Goal: Task Accomplishment & Management: Complete application form

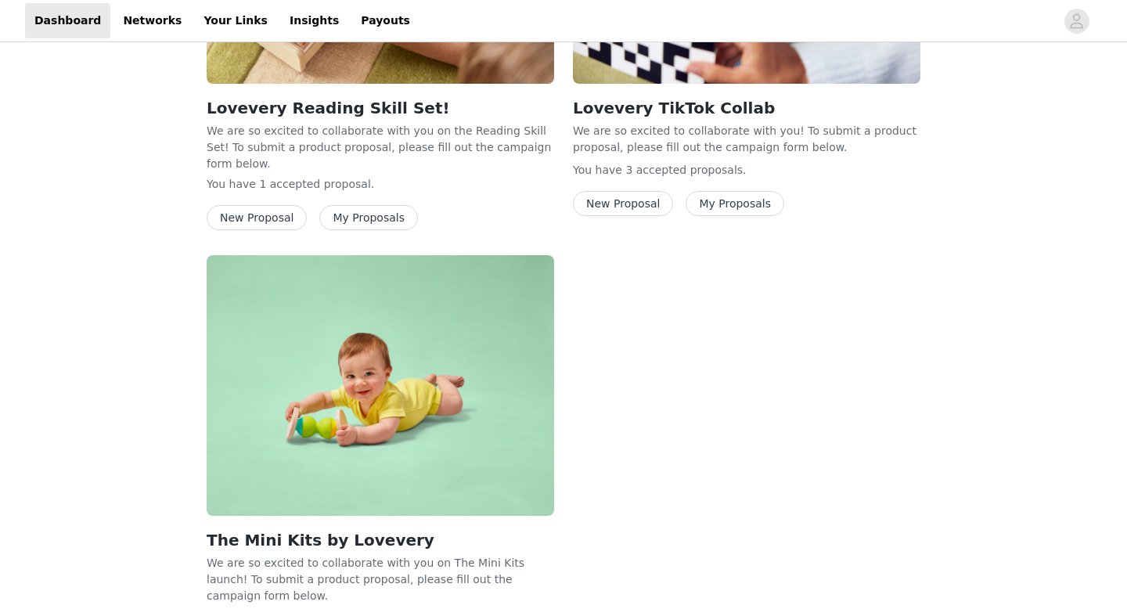
scroll to position [349, 0]
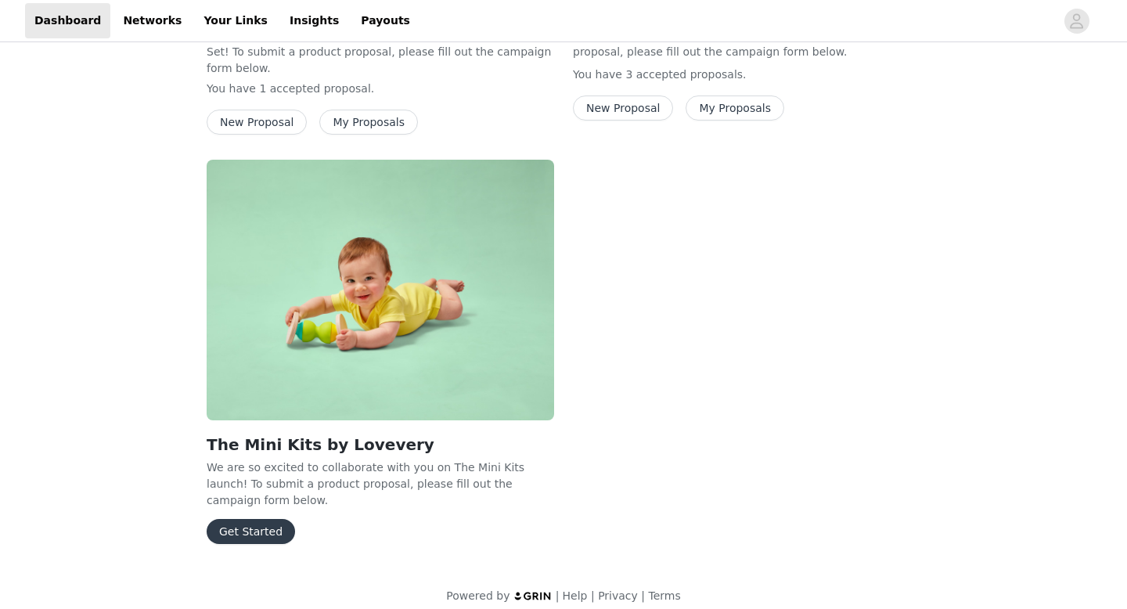
click at [254, 520] on button "Get Started" at bounding box center [251, 531] width 88 height 25
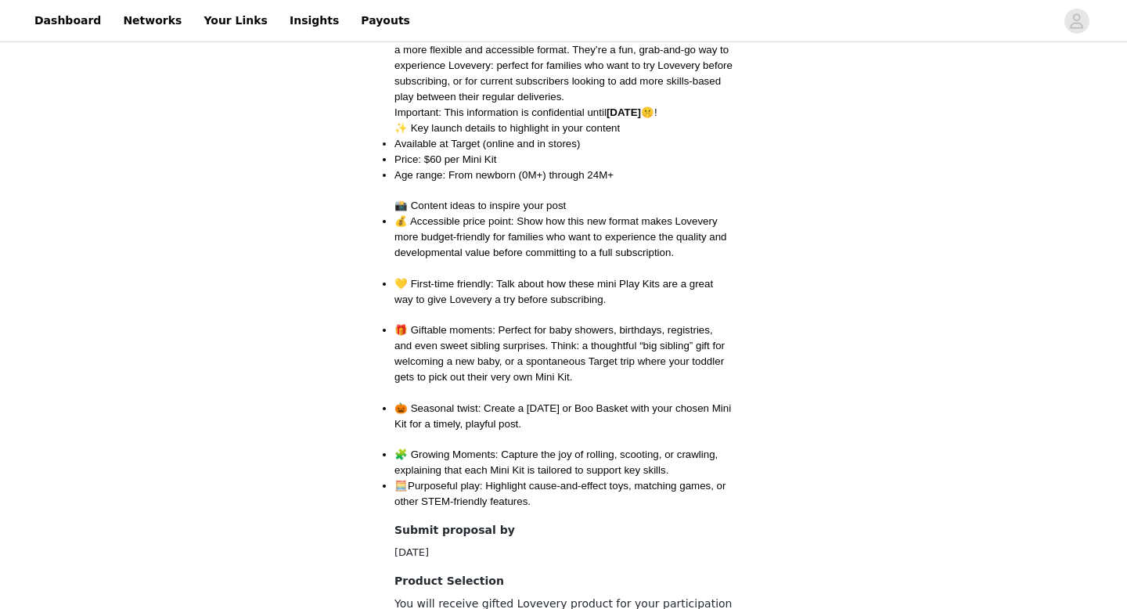
scroll to position [805, 0]
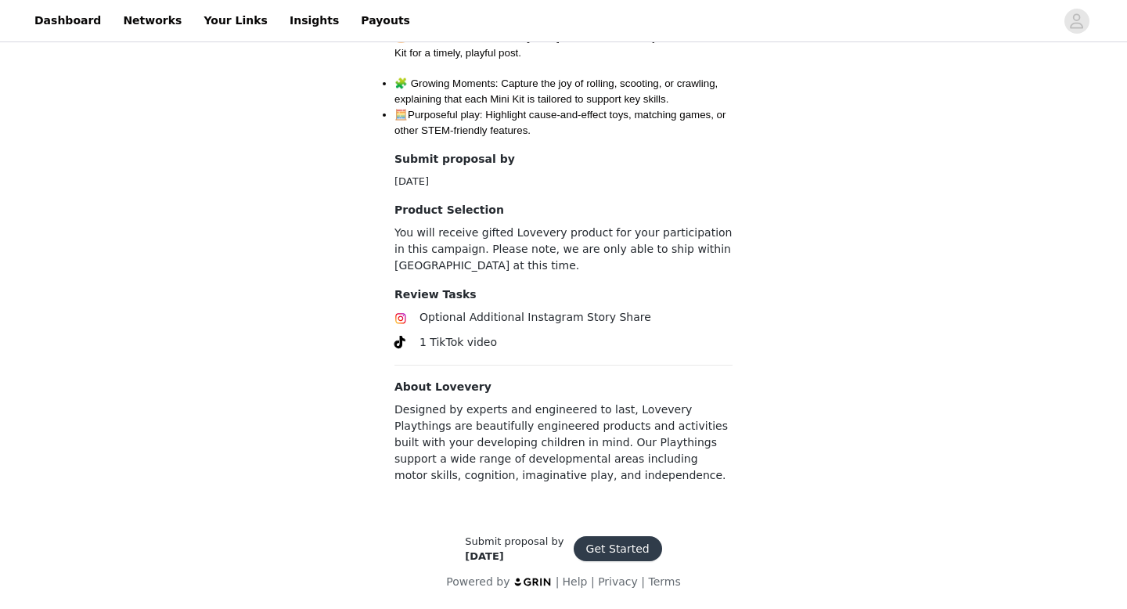
click at [613, 543] on button "Get Started" at bounding box center [618, 548] width 88 height 25
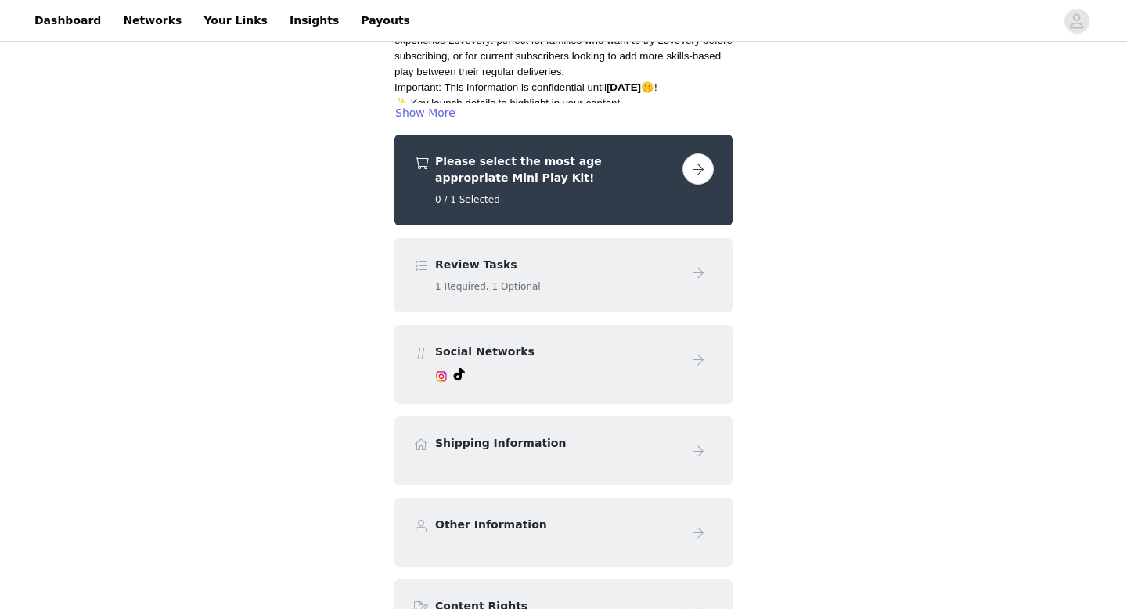
scroll to position [200, 0]
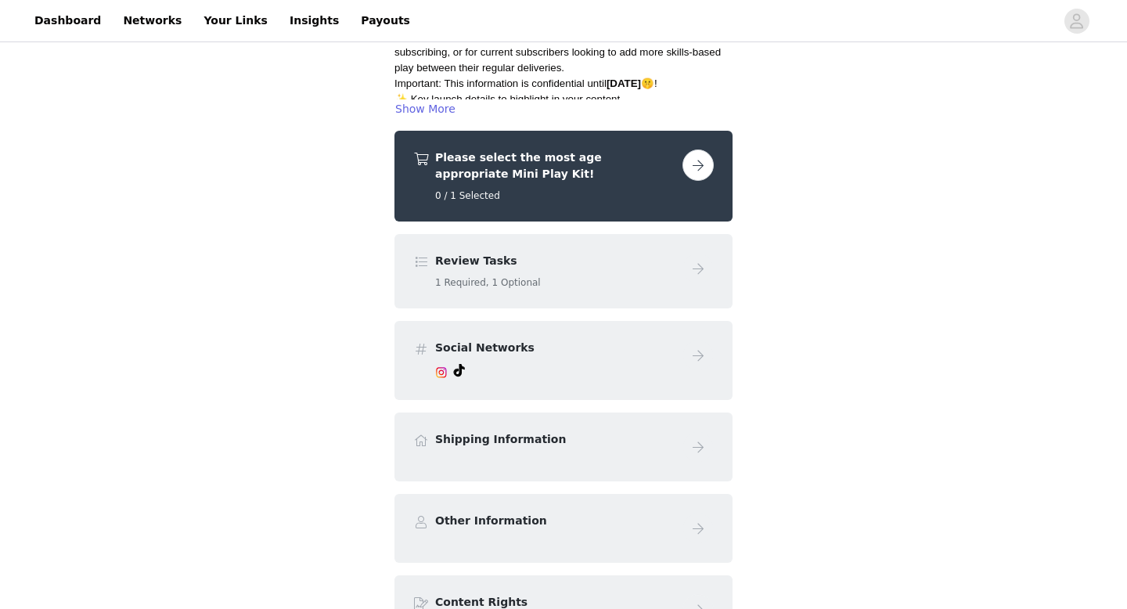
click at [691, 170] on button "button" at bounding box center [698, 165] width 31 height 31
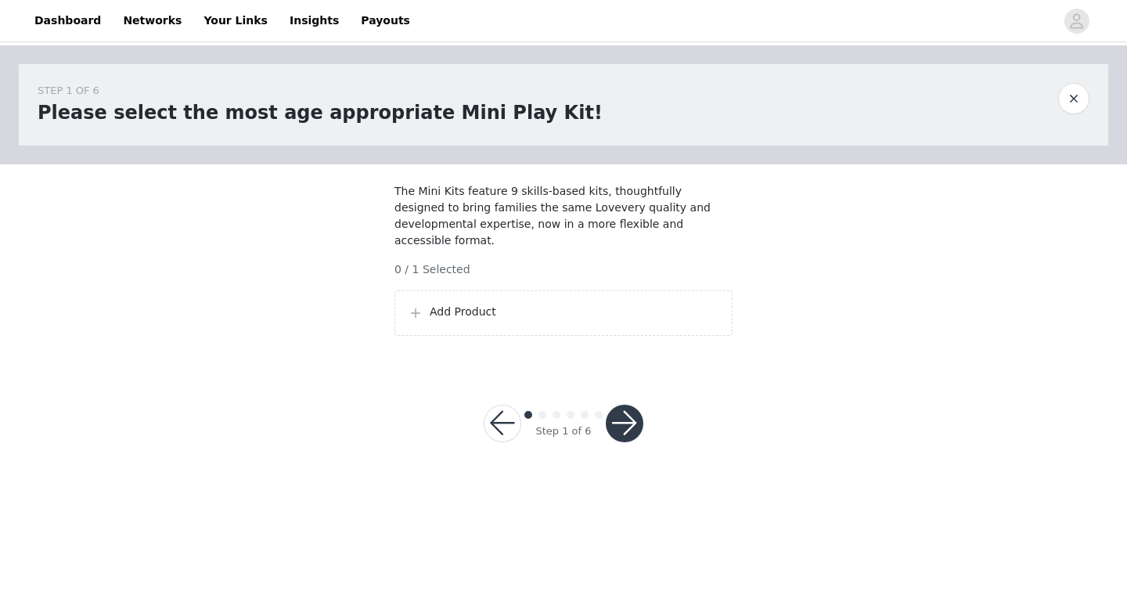
click at [536, 324] on div "Add Product" at bounding box center [564, 312] width 338 height 45
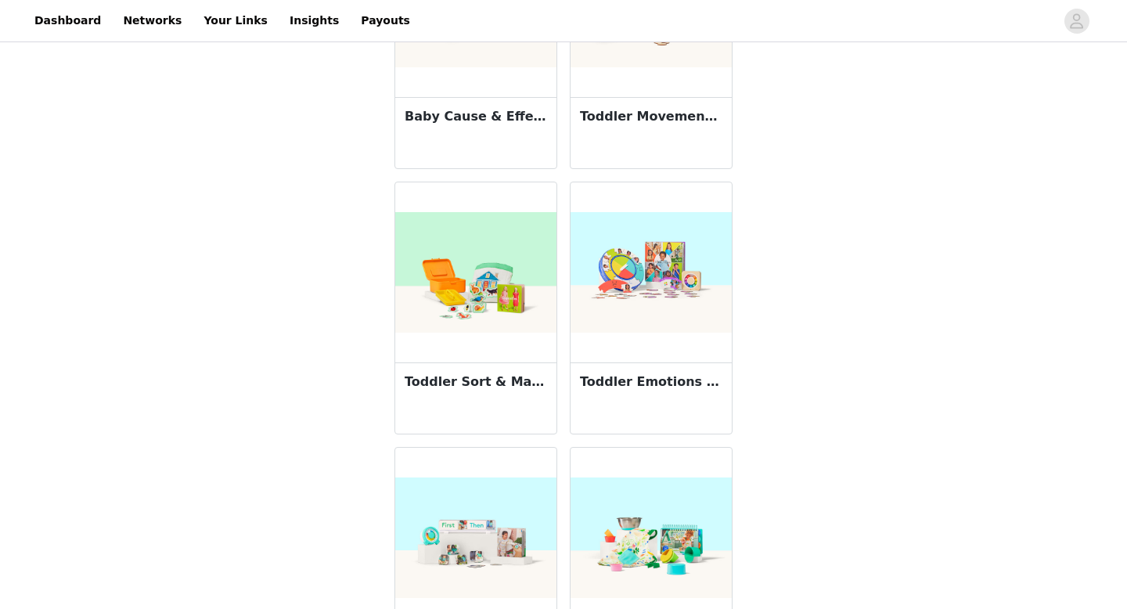
scroll to position [573, 0]
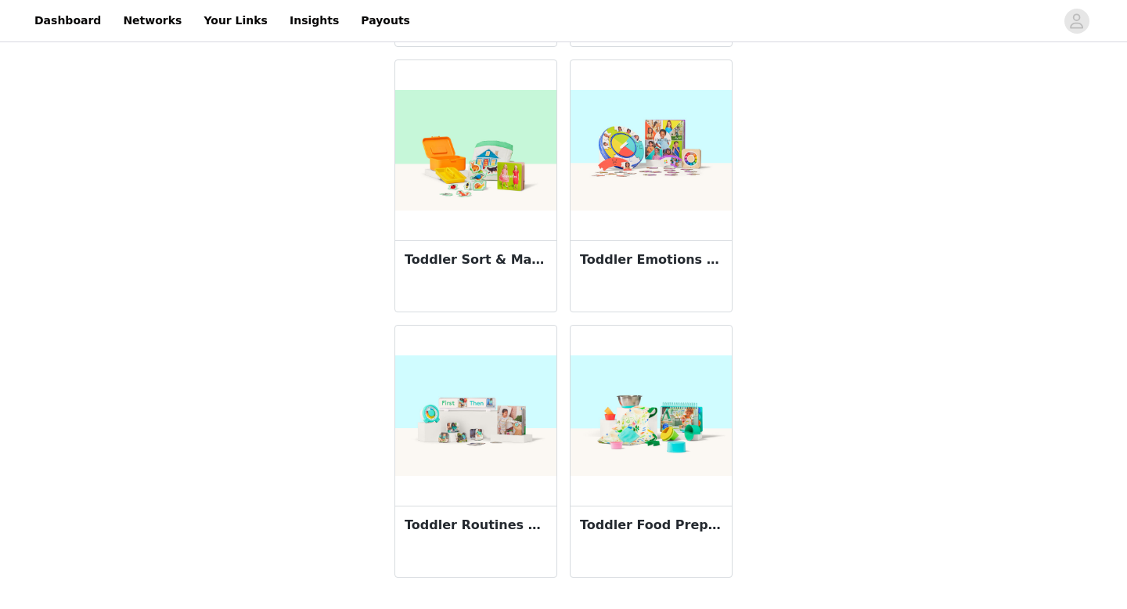
click at [666, 509] on div "Toddler Food Prep Mini Kit 18M+" at bounding box center [651, 541] width 161 height 71
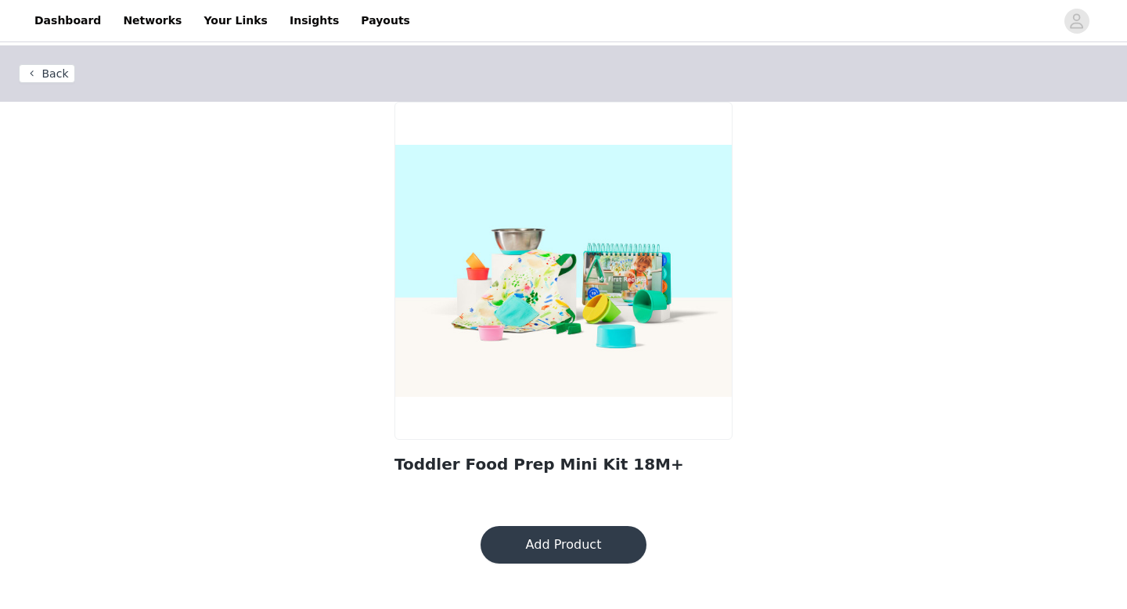
click at [54, 76] on button "Back" at bounding box center [47, 73] width 56 height 19
click at [47, 71] on button "Back" at bounding box center [47, 73] width 56 height 19
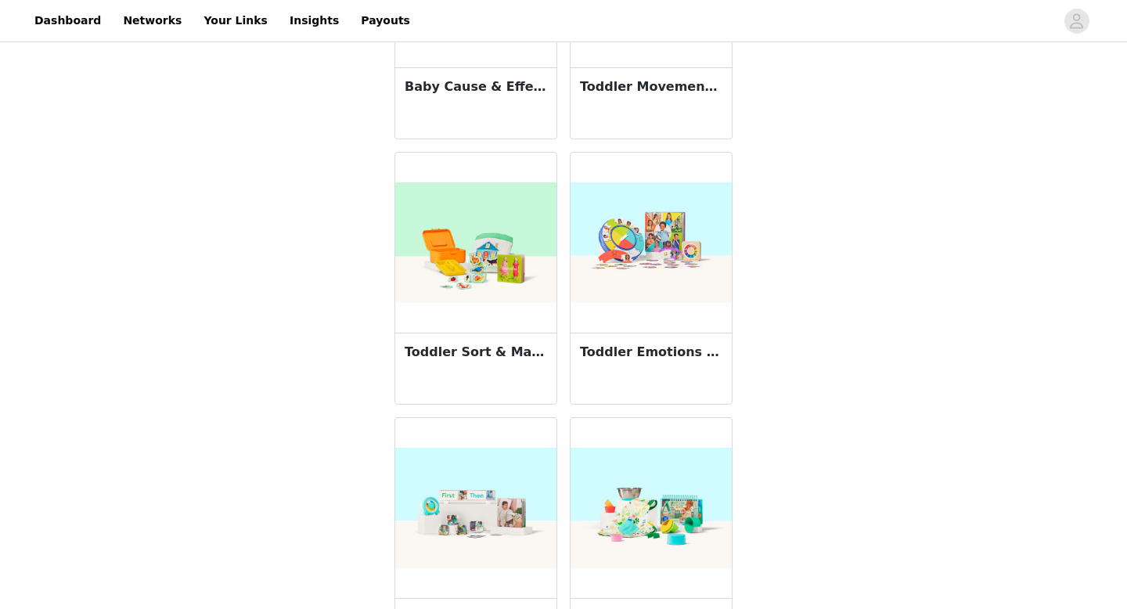
scroll to position [450, 0]
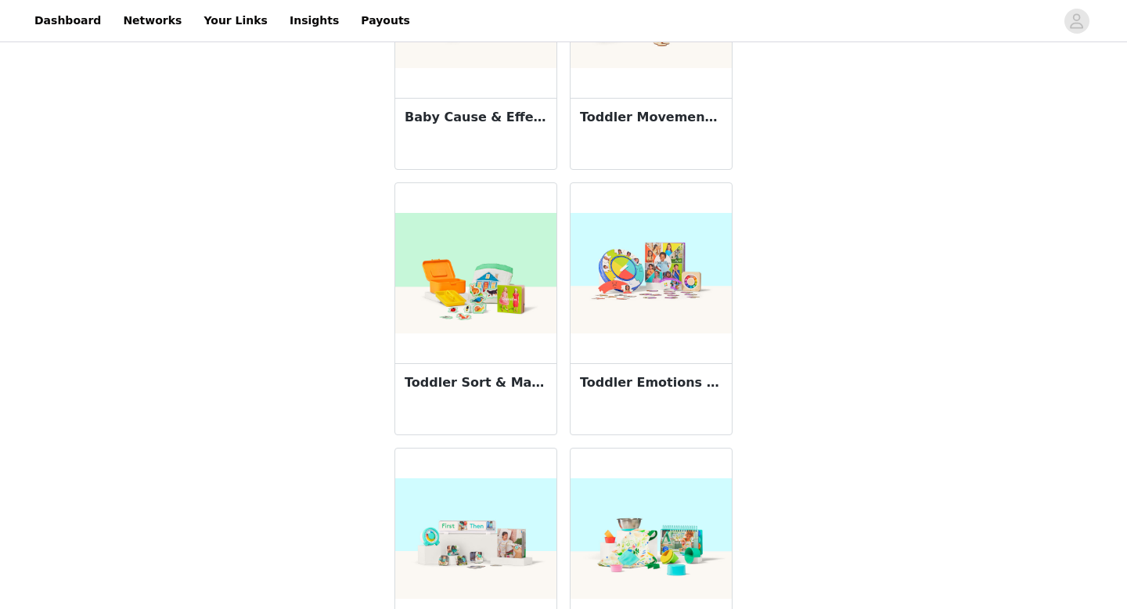
click at [474, 384] on h3 "Toddler Sort & Match Mini Kit 17M+" at bounding box center [476, 382] width 142 height 19
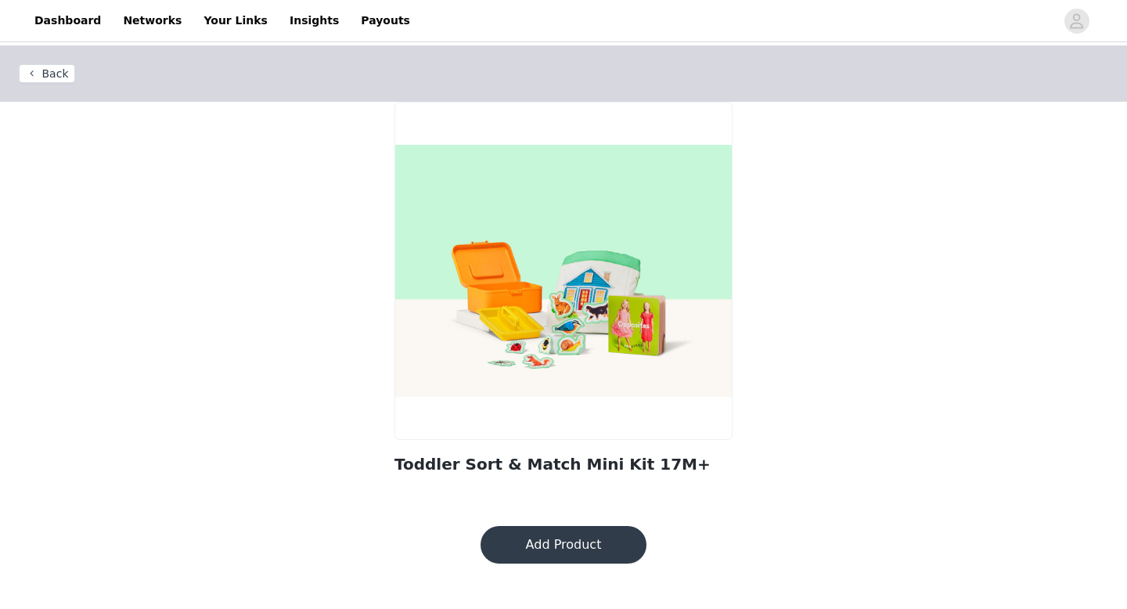
click at [45, 74] on button "Back" at bounding box center [47, 73] width 56 height 19
click at [50, 74] on button "Back" at bounding box center [47, 73] width 56 height 19
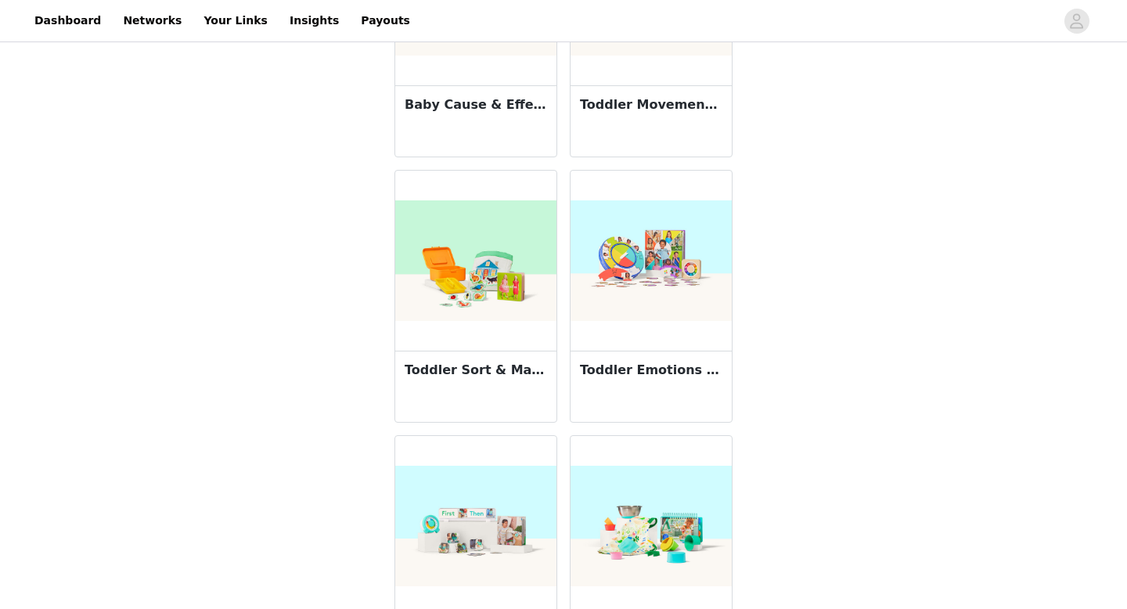
scroll to position [573, 0]
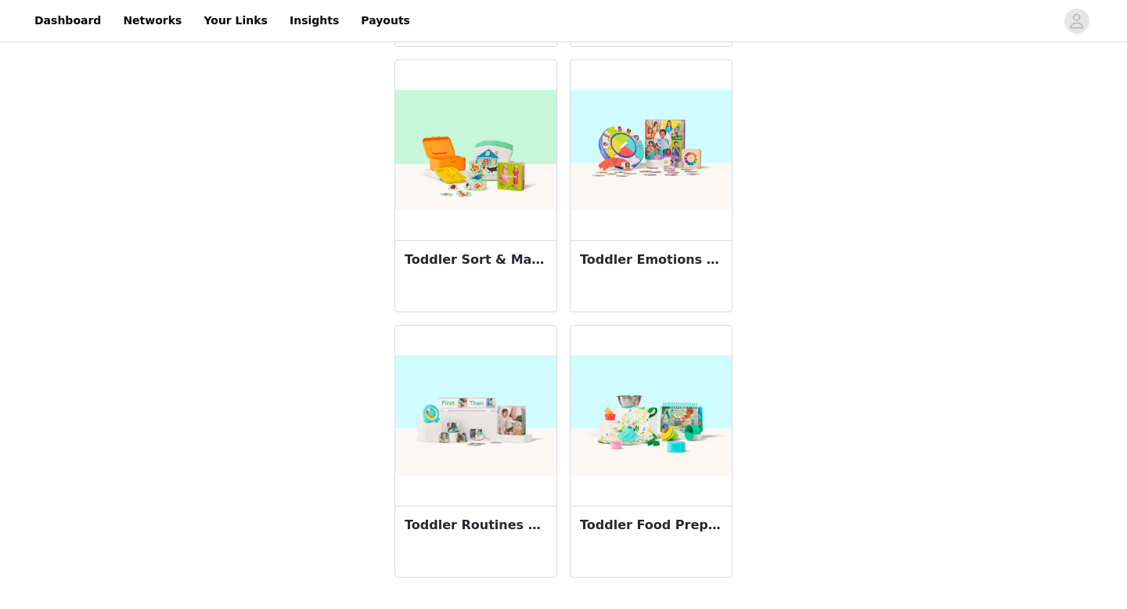
click at [671, 190] on img at bounding box center [651, 150] width 161 height 121
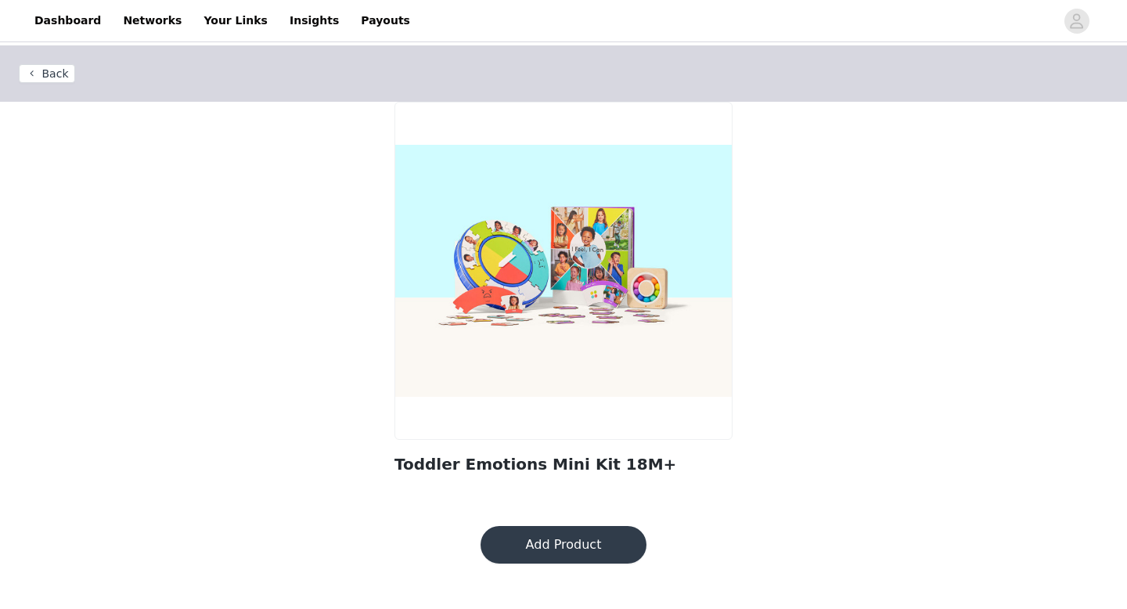
click at [54, 66] on button "Back" at bounding box center [47, 73] width 56 height 19
click at [43, 72] on button "Back" at bounding box center [47, 73] width 56 height 19
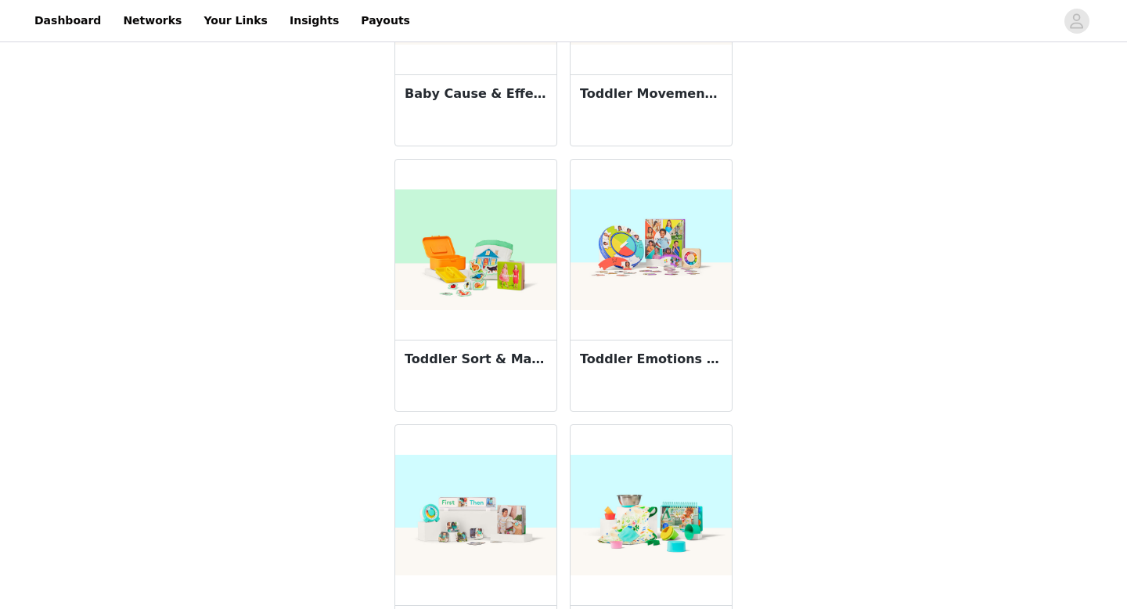
scroll to position [573, 0]
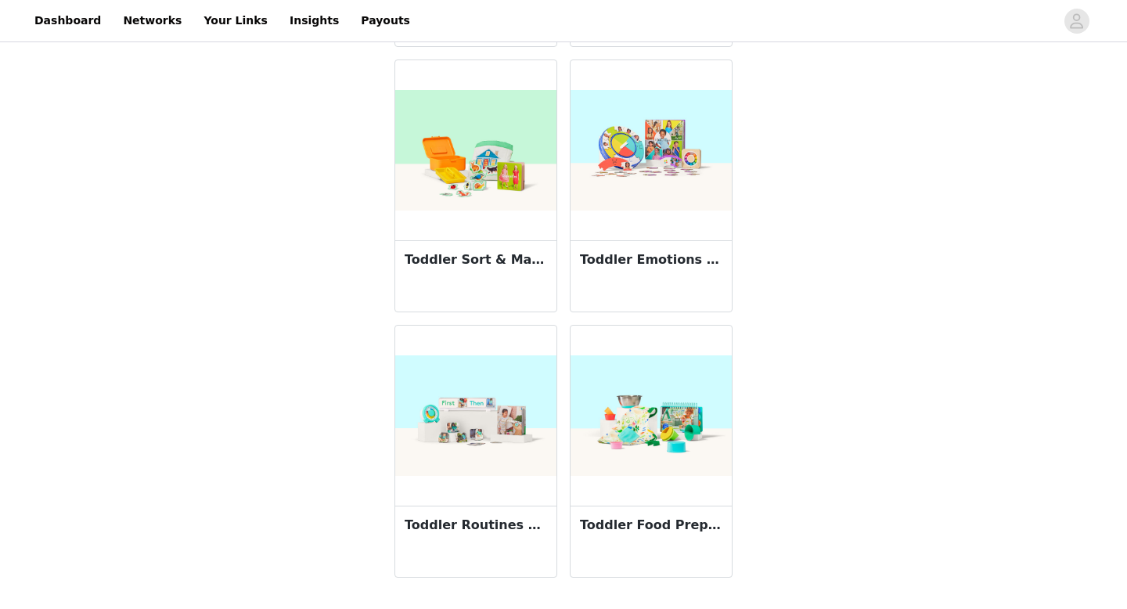
click at [480, 395] on img at bounding box center [475, 415] width 161 height 121
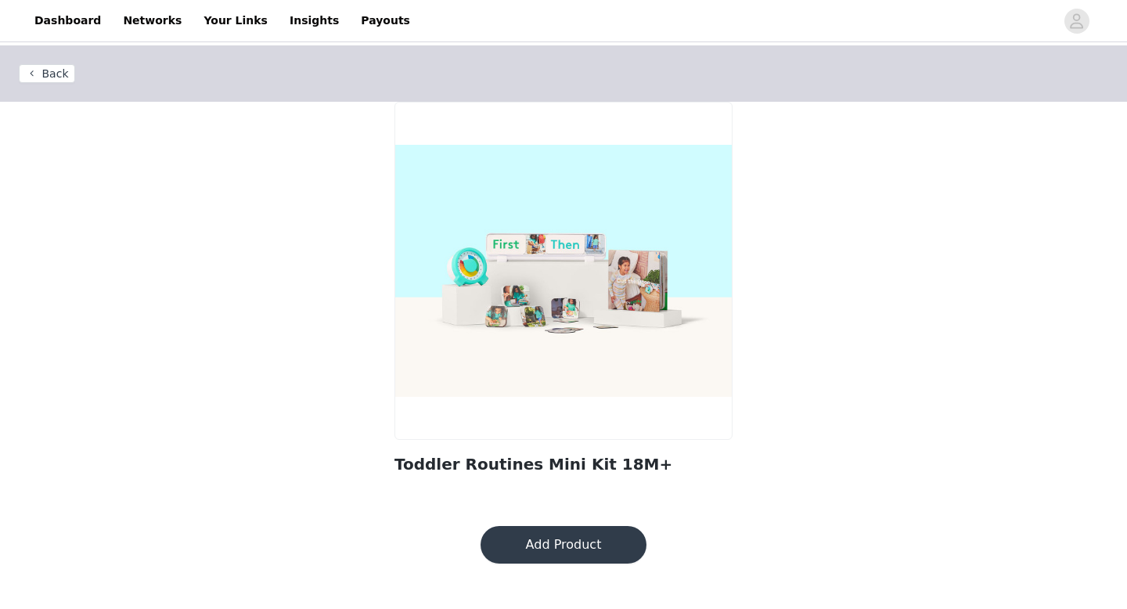
click at [60, 72] on button "Back" at bounding box center [47, 73] width 56 height 19
click at [43, 74] on button "Back" at bounding box center [47, 73] width 56 height 19
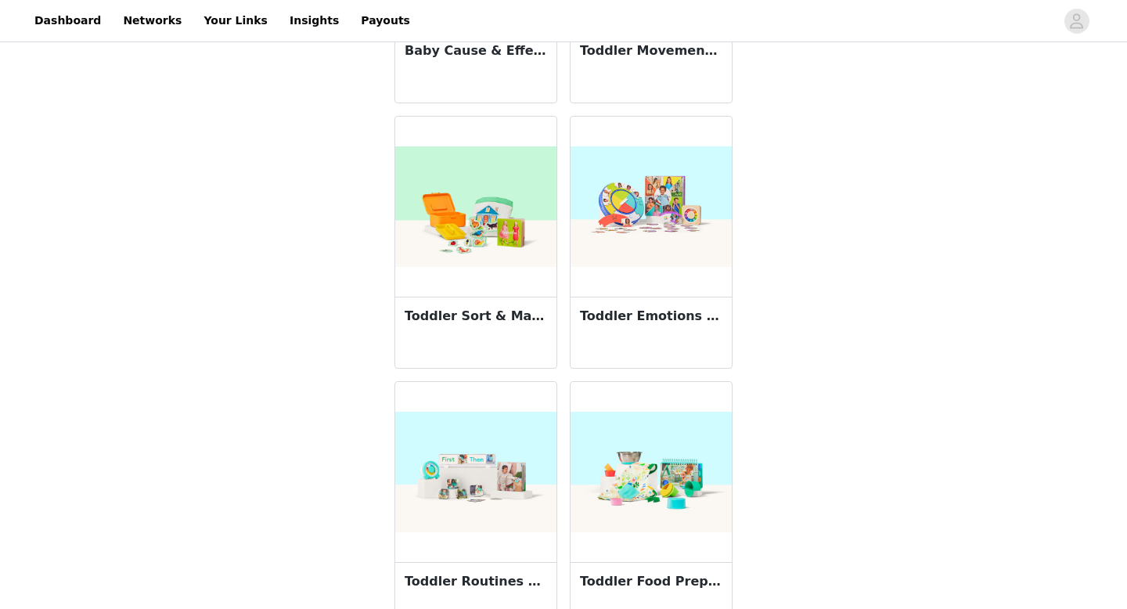
scroll to position [573, 0]
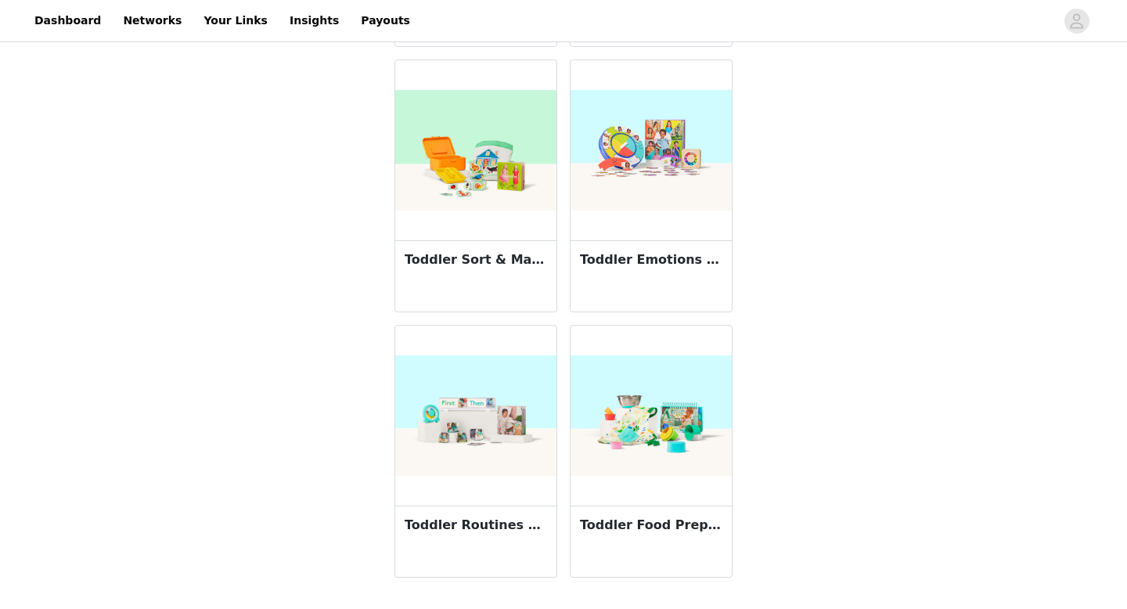
click at [688, 445] on img at bounding box center [651, 415] width 161 height 121
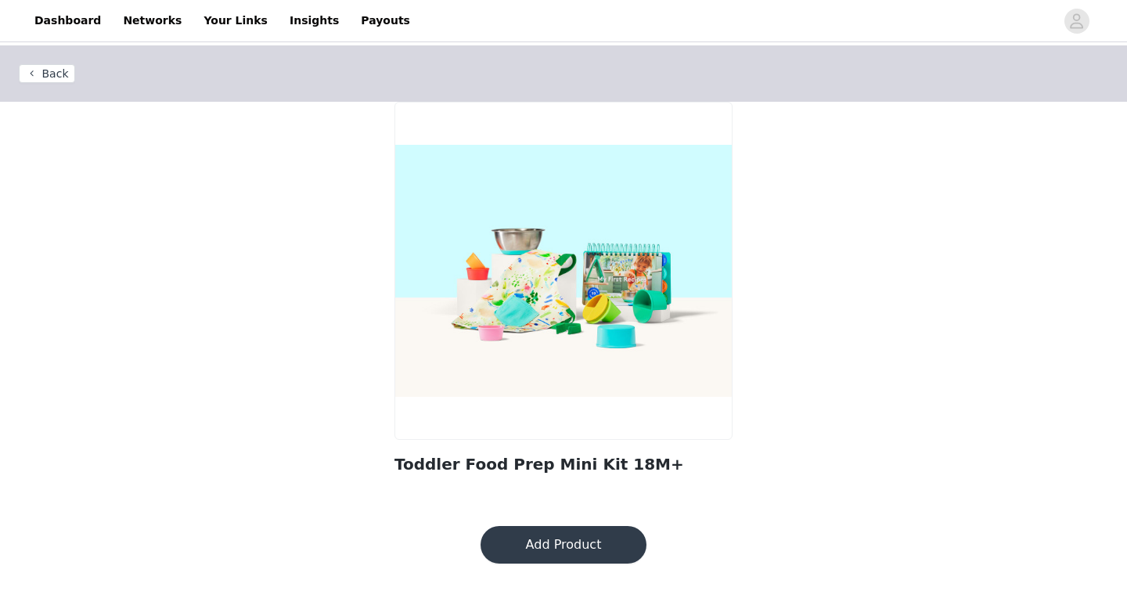
click at [31, 68] on button "Back" at bounding box center [47, 73] width 56 height 19
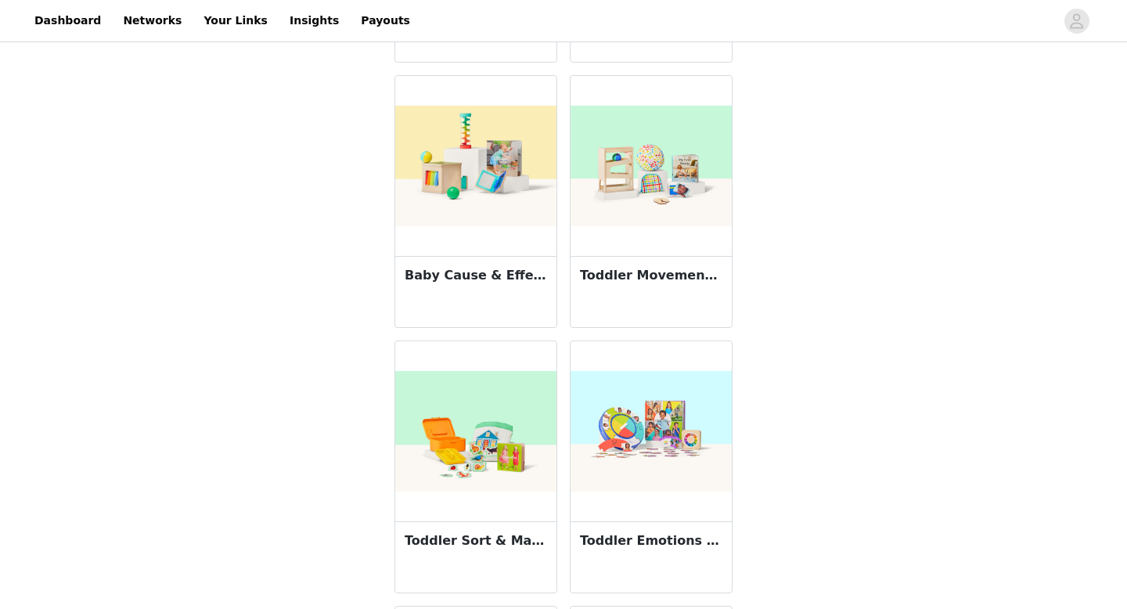
scroll to position [265, 0]
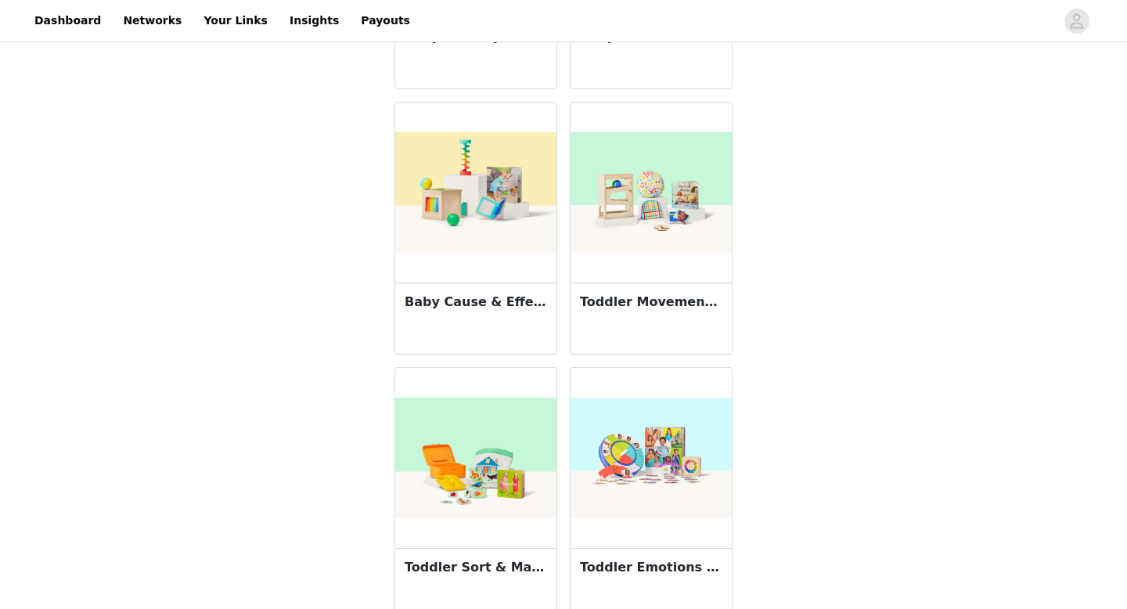
click at [662, 234] on img at bounding box center [651, 192] width 161 height 121
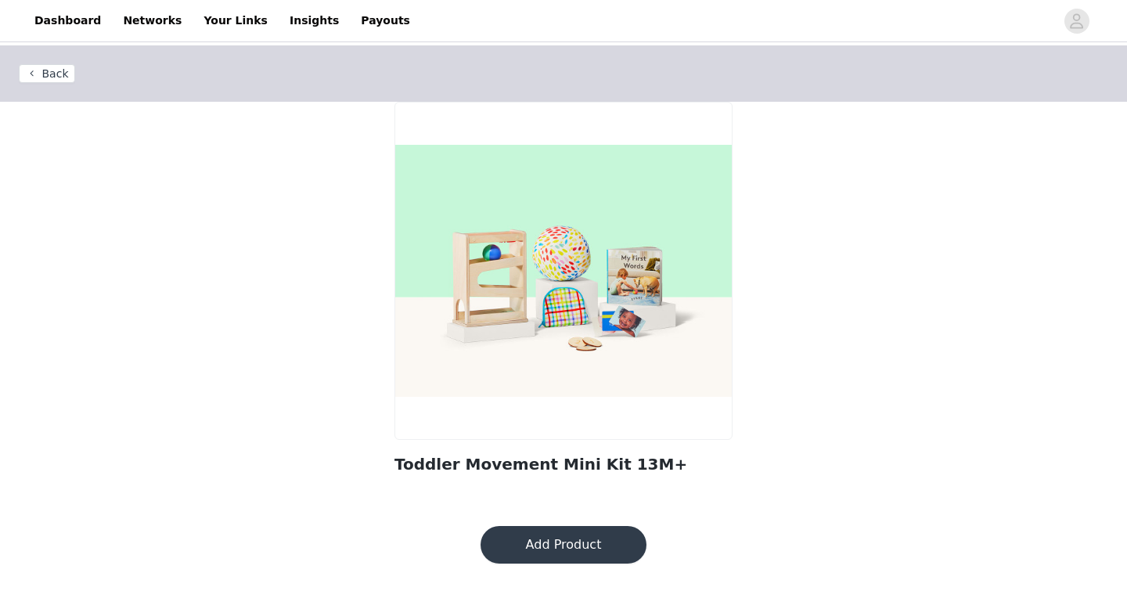
click at [56, 73] on button "Back" at bounding box center [47, 73] width 56 height 19
click at [49, 75] on button "Back" at bounding box center [47, 73] width 56 height 19
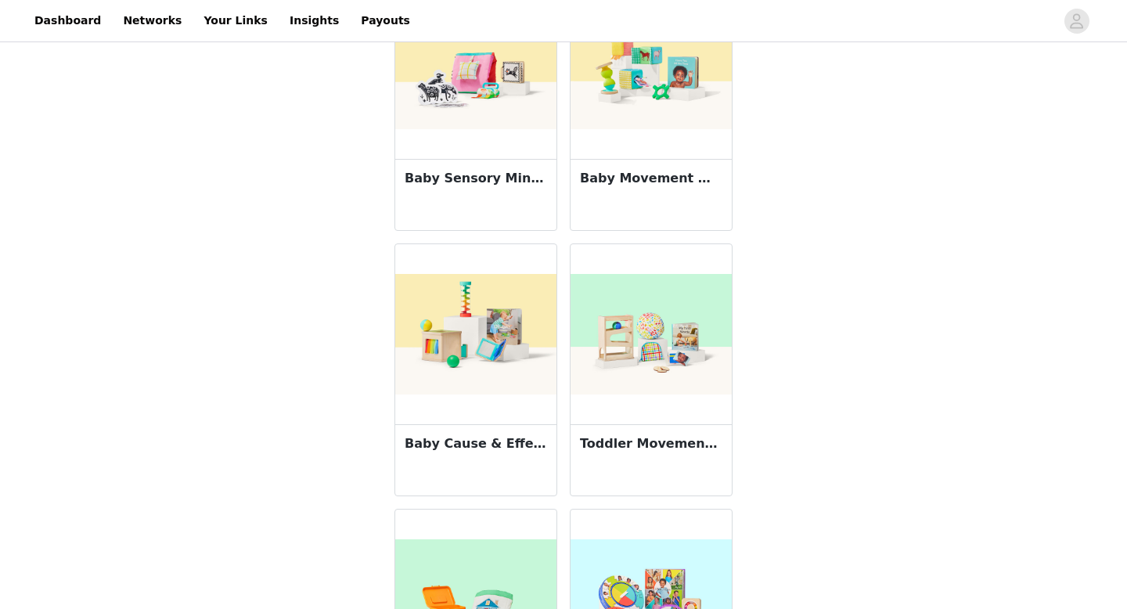
scroll to position [132, 0]
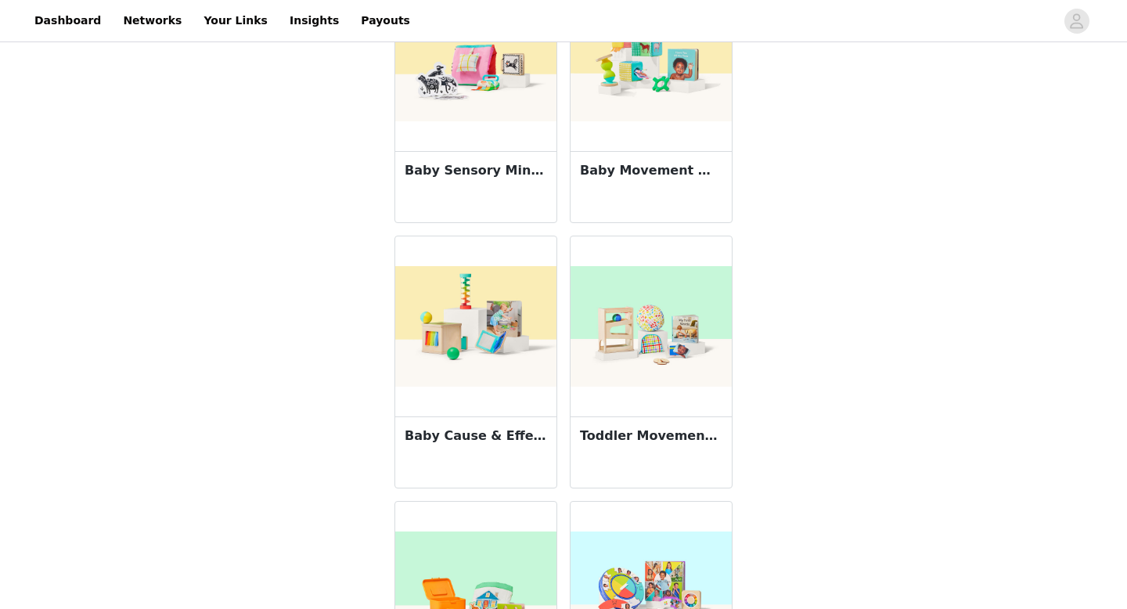
click at [429, 411] on div at bounding box center [475, 326] width 161 height 180
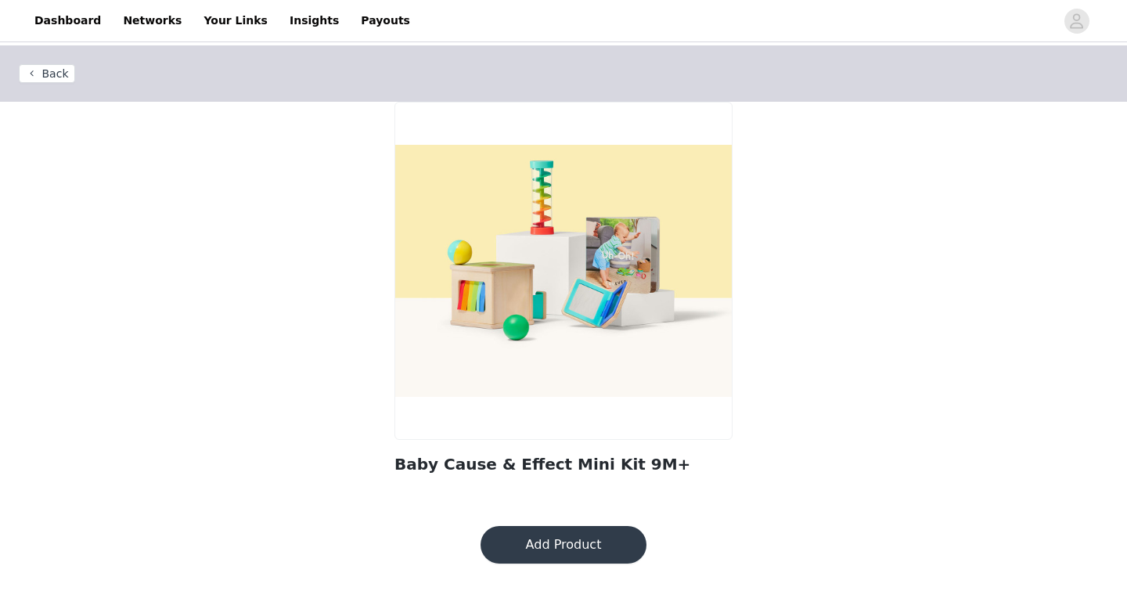
click at [56, 67] on button "Back" at bounding box center [47, 73] width 56 height 19
click at [62, 78] on button "Back" at bounding box center [47, 73] width 56 height 19
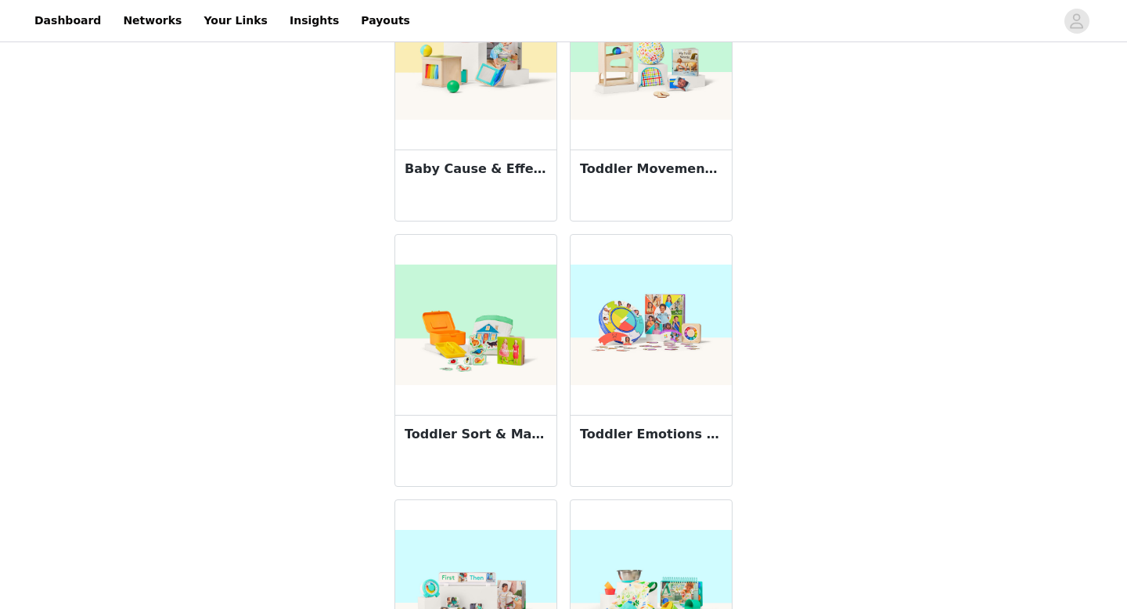
scroll to position [438, 0]
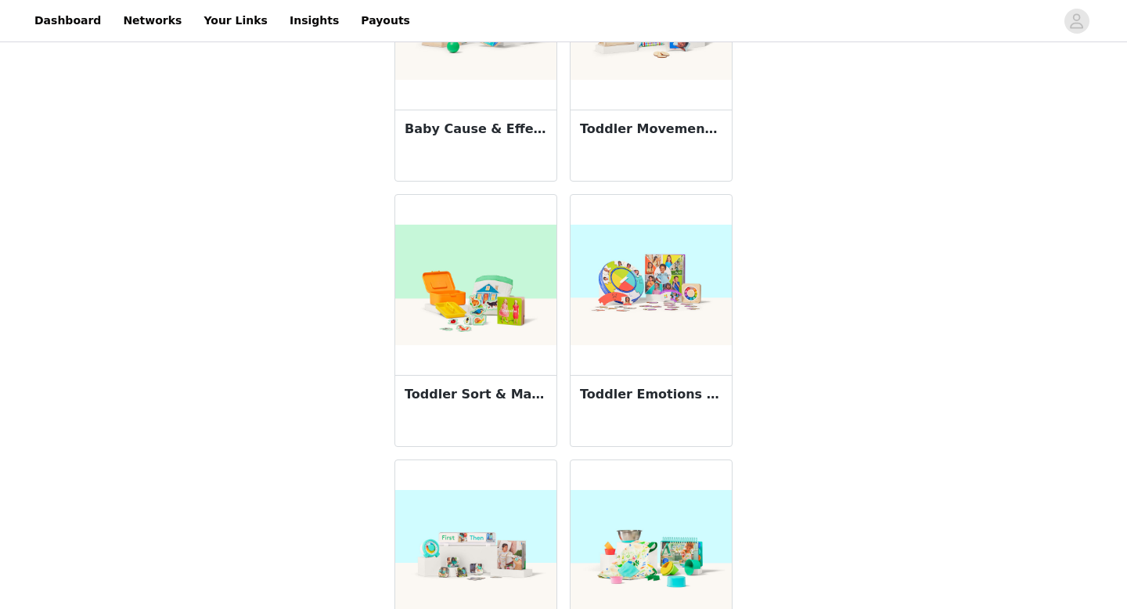
click at [486, 339] on img at bounding box center [475, 285] width 161 height 121
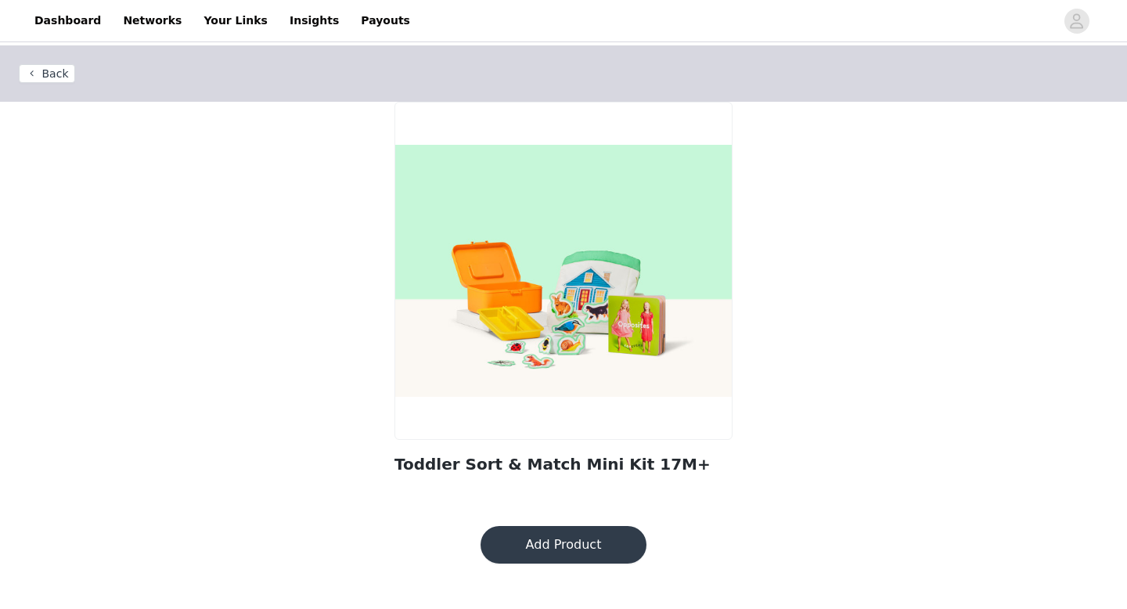
click at [569, 548] on button "Add Product" at bounding box center [564, 545] width 166 height 38
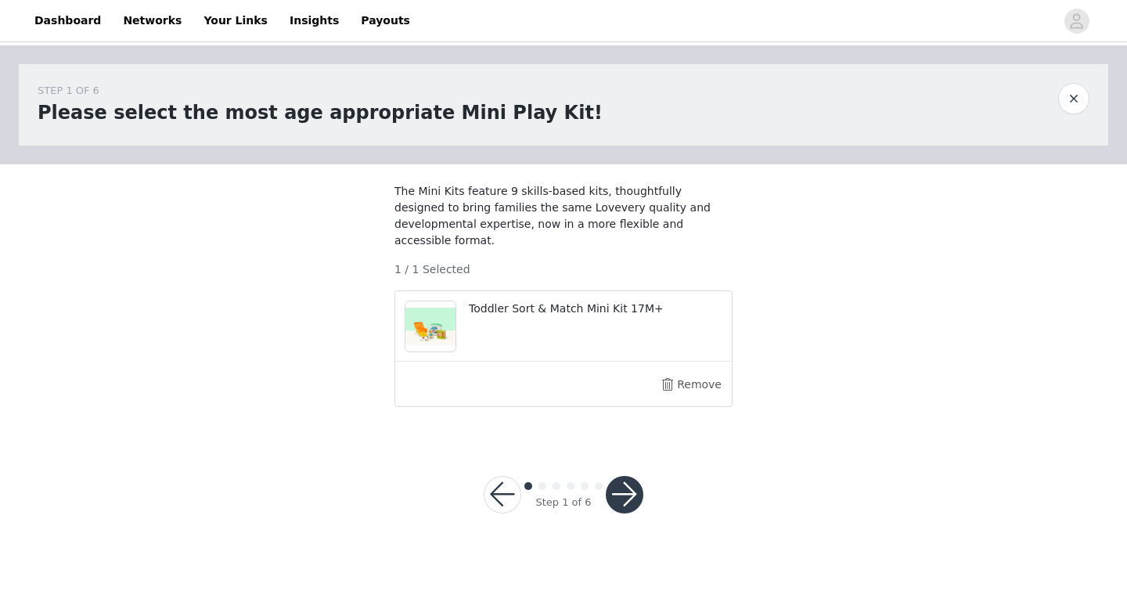
click at [626, 506] on button "button" at bounding box center [625, 495] width 38 height 38
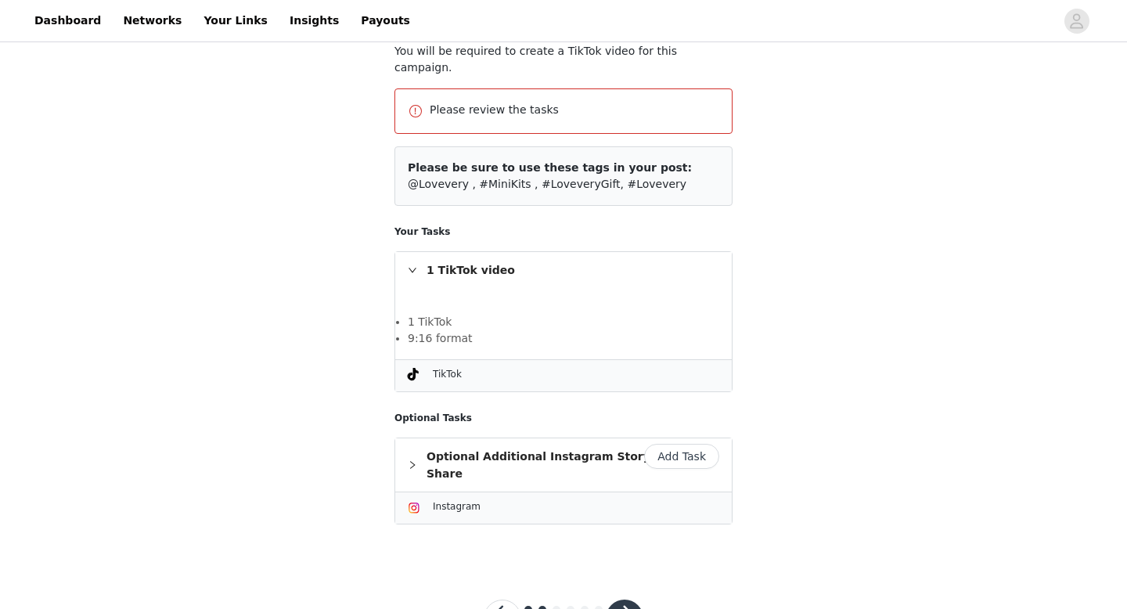
scroll to position [171, 0]
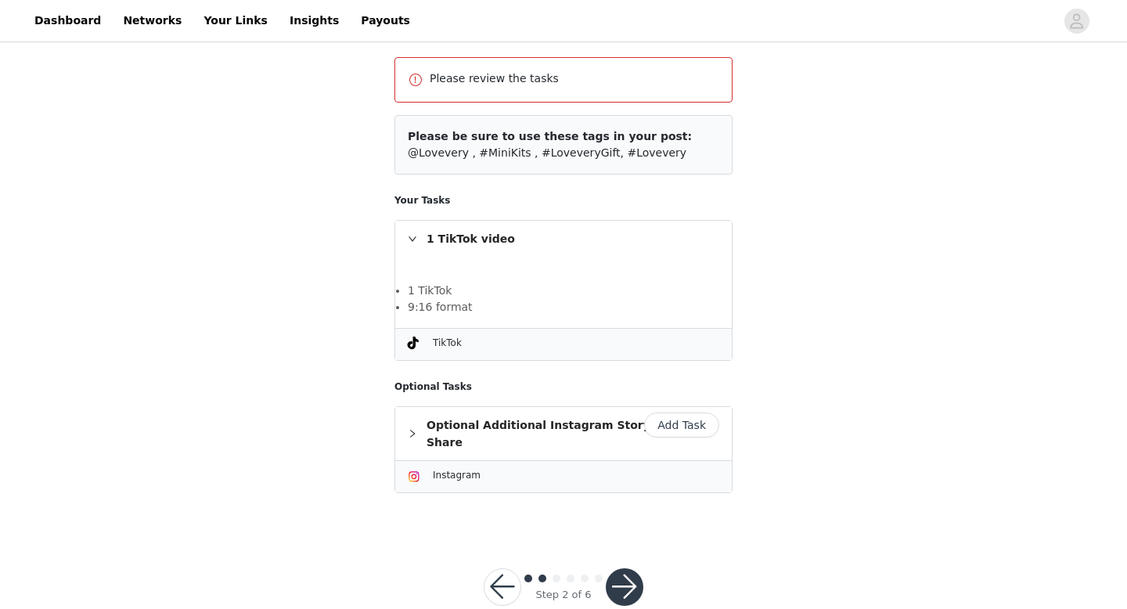
click at [622, 568] on button "button" at bounding box center [625, 587] width 38 height 38
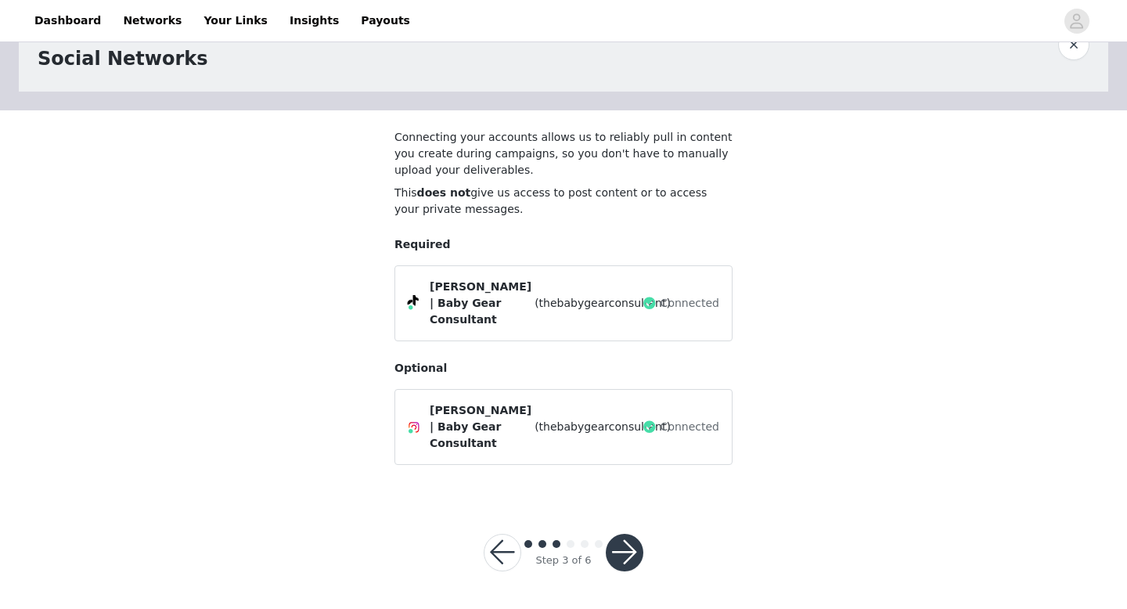
scroll to position [70, 0]
click at [622, 567] on button "button" at bounding box center [625, 553] width 38 height 38
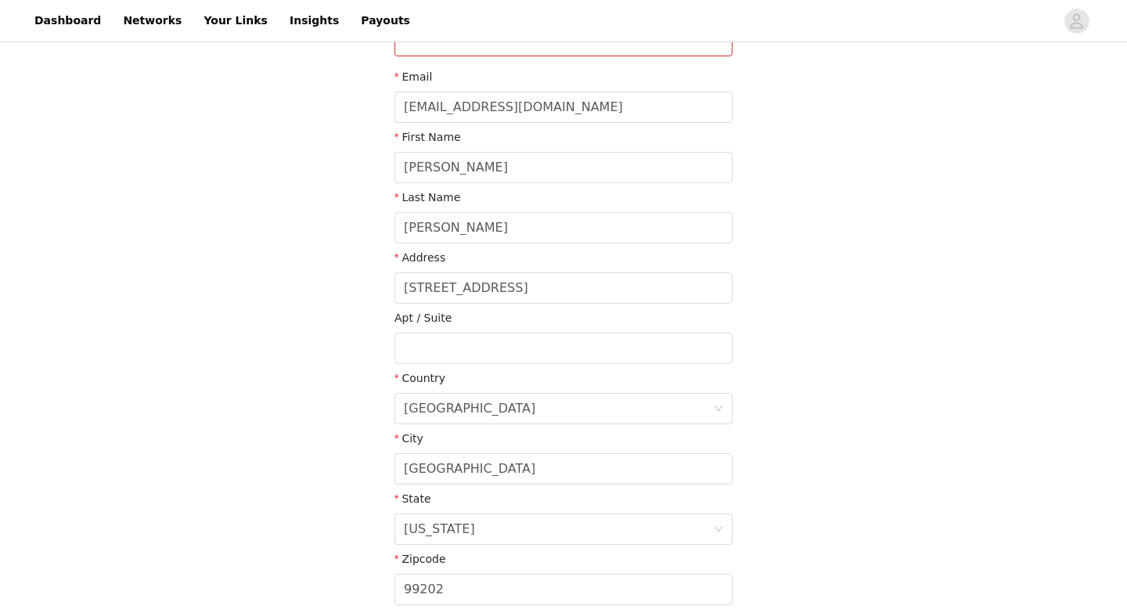
scroll to position [357, 0]
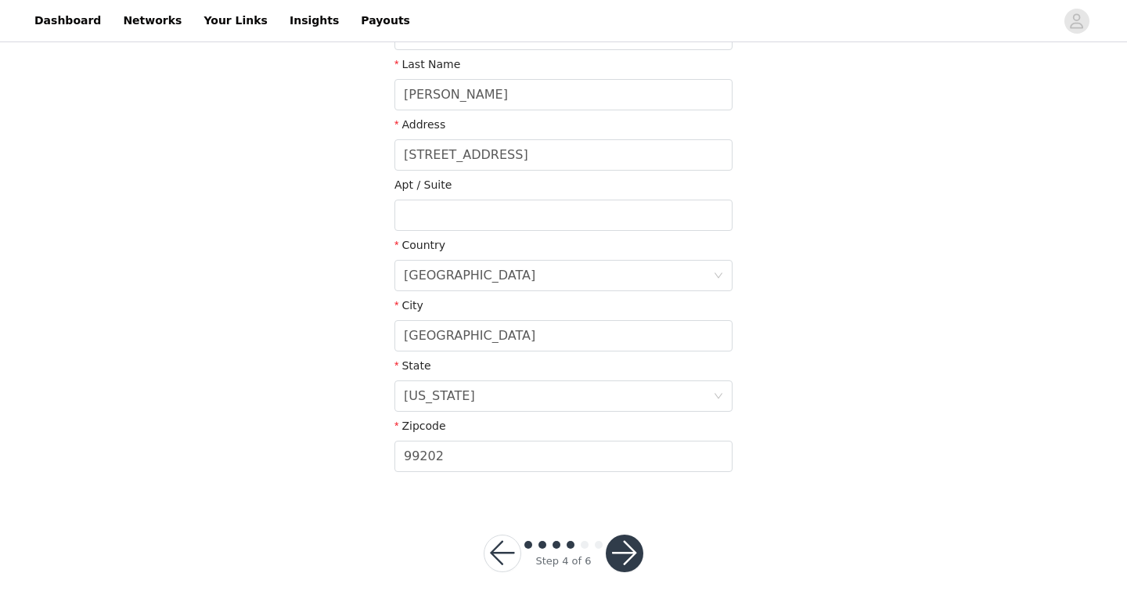
click at [633, 556] on button "button" at bounding box center [625, 554] width 38 height 38
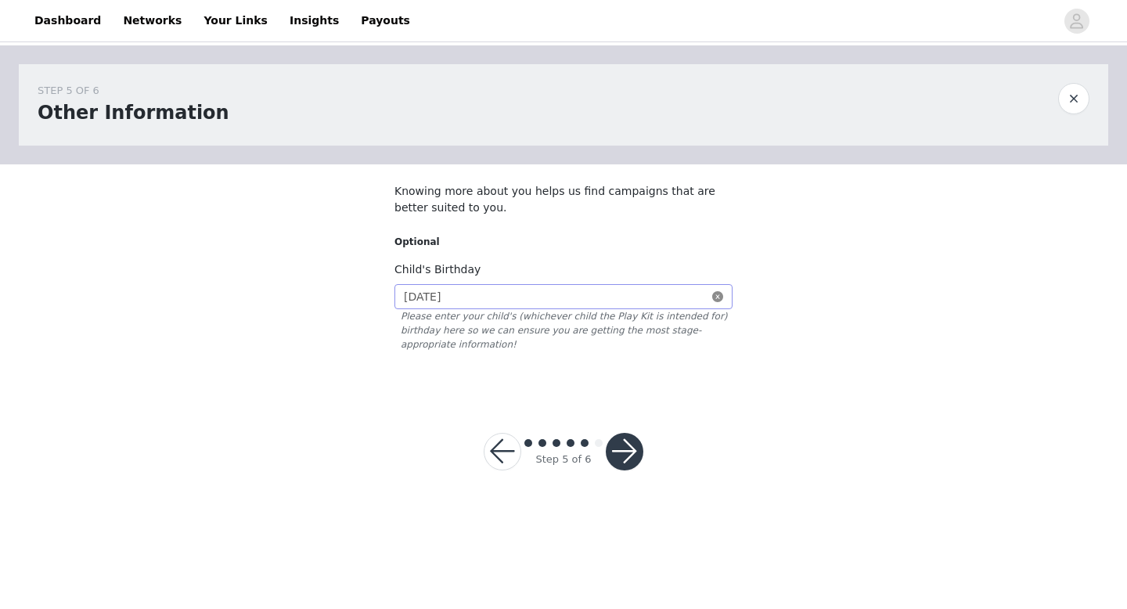
click at [717, 296] on icon "icon: close-circle" at bounding box center [717, 296] width 11 height 11
click at [514, 298] on input at bounding box center [564, 296] width 338 height 25
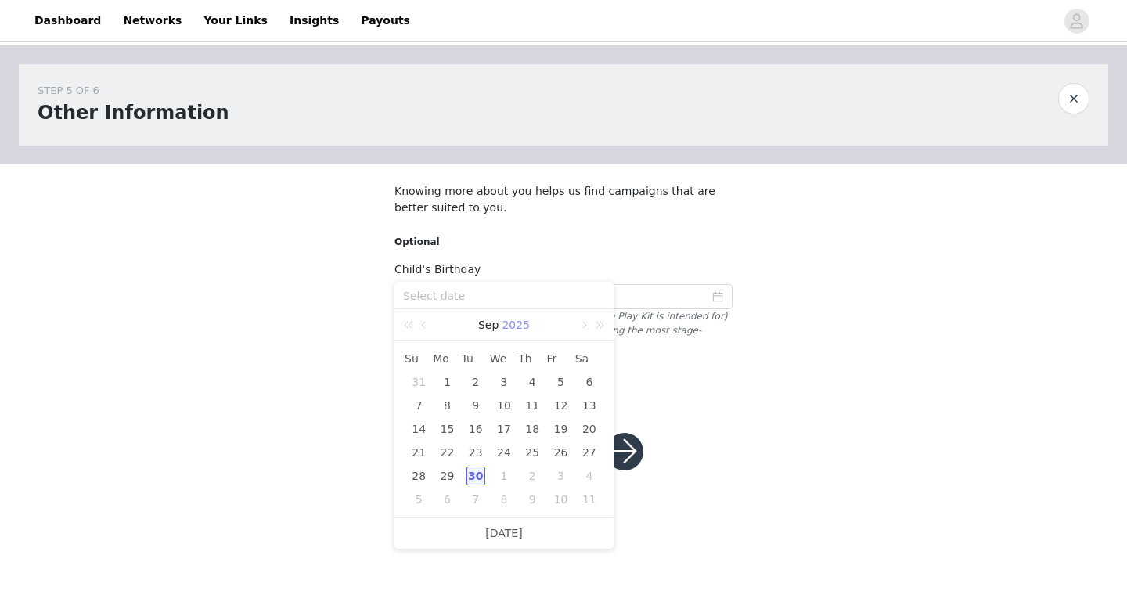
click at [528, 326] on link "2025" at bounding box center [515, 324] width 31 height 31
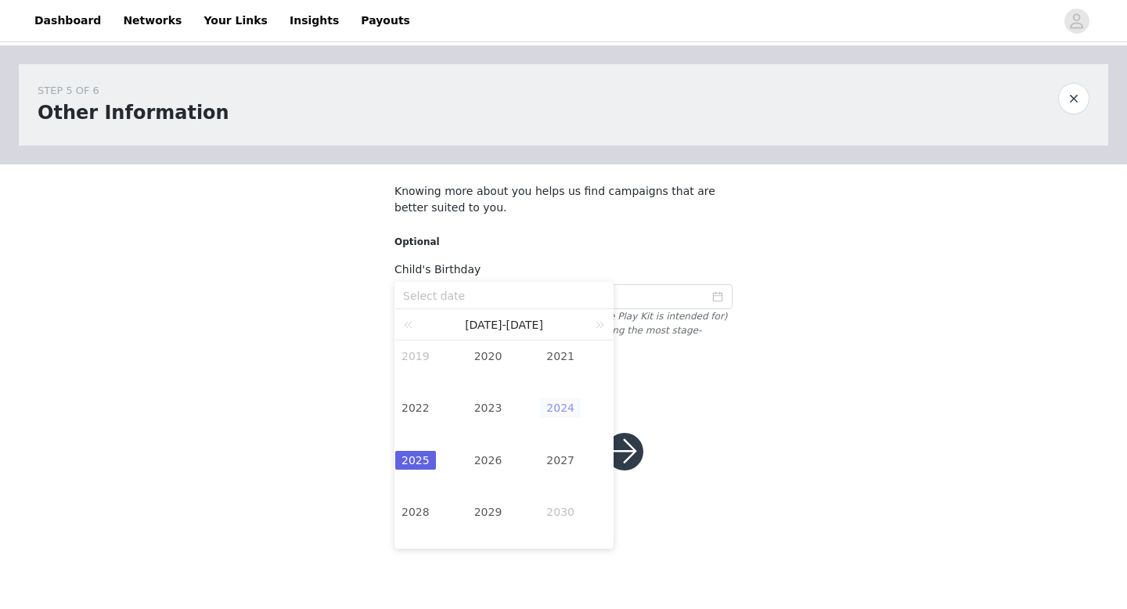
click at [558, 411] on link "2024" at bounding box center [560, 408] width 41 height 19
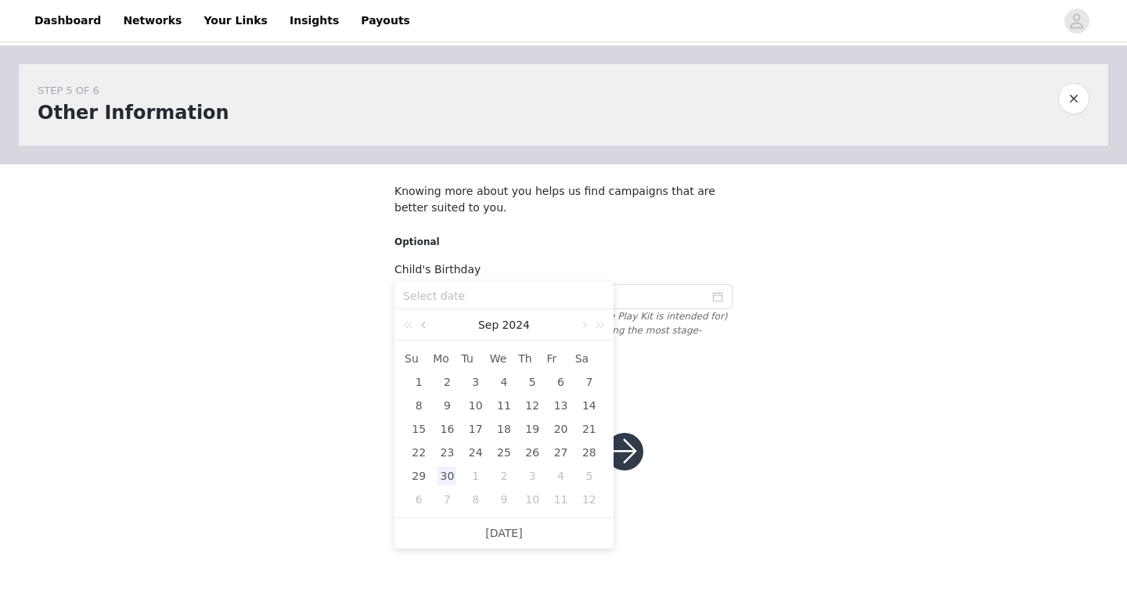
click at [427, 324] on link at bounding box center [425, 324] width 14 height 31
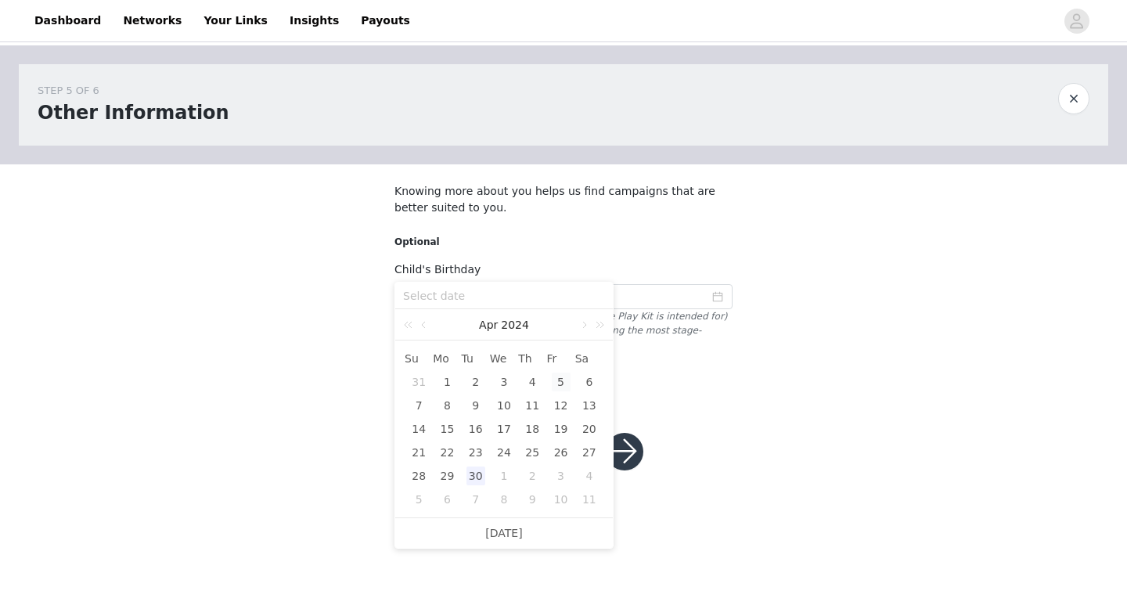
click at [564, 384] on div "5" at bounding box center [561, 382] width 19 height 19
type input "[DATE]"
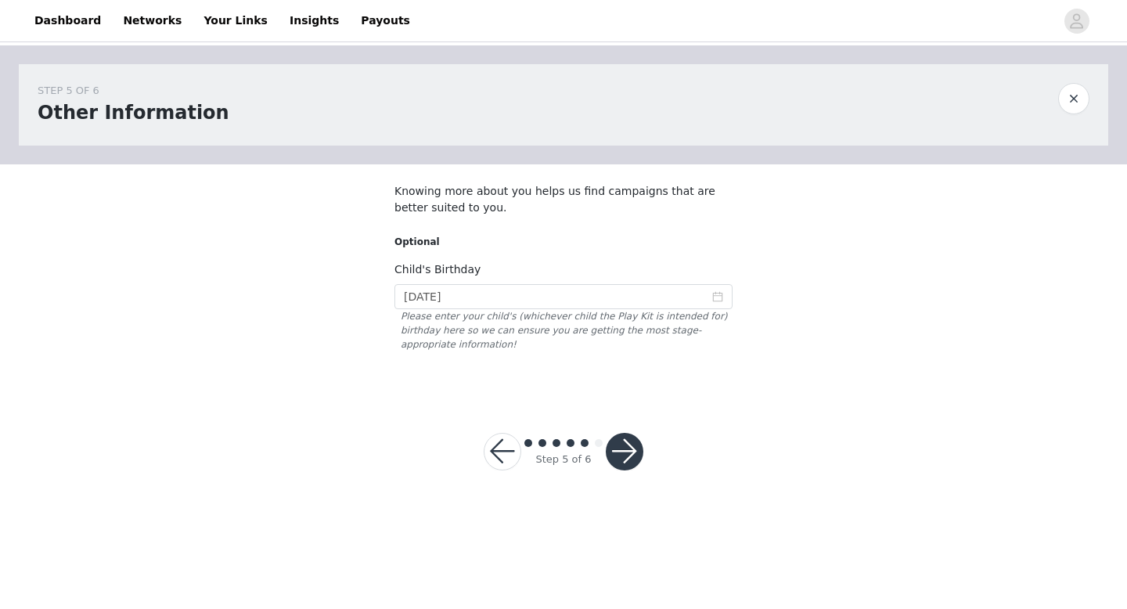
click at [619, 454] on button "button" at bounding box center [625, 452] width 38 height 38
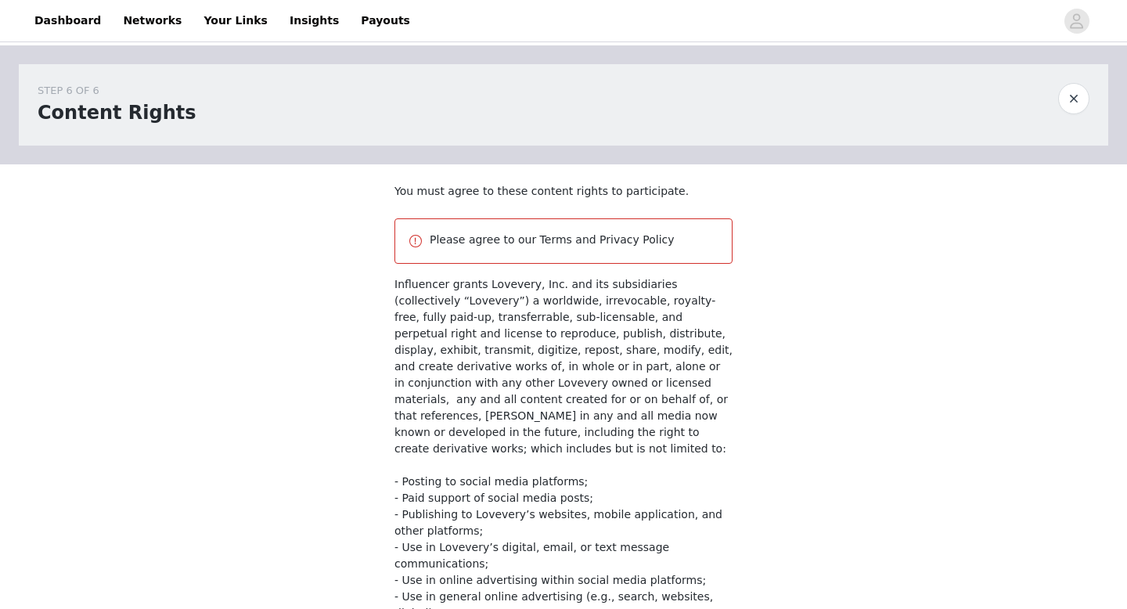
scroll to position [220, 0]
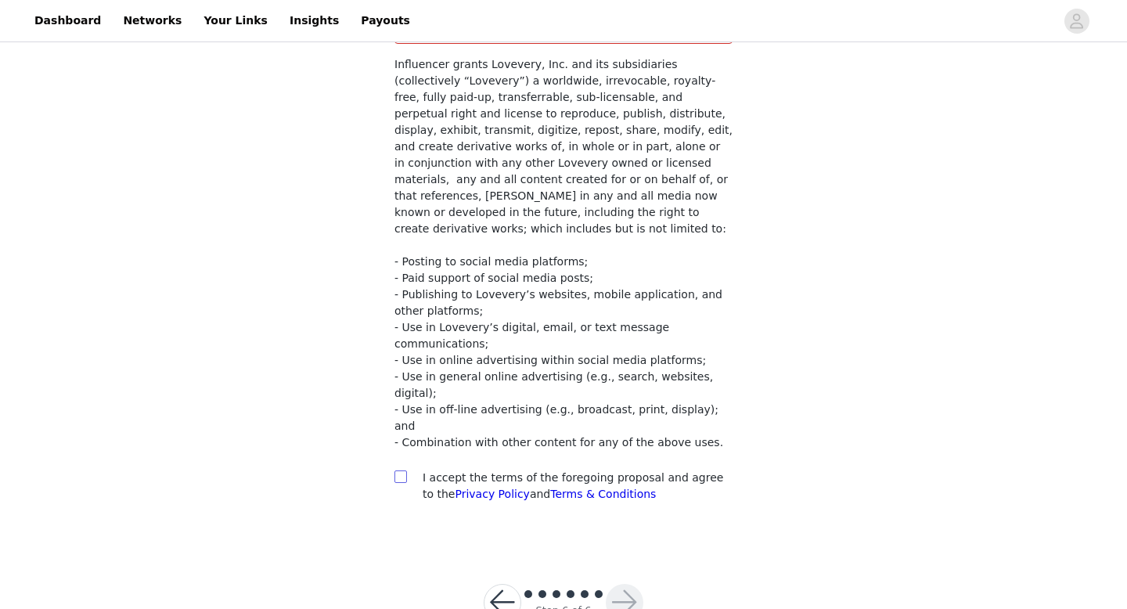
click at [399, 471] on input "checkbox" at bounding box center [400, 476] width 11 height 11
checkbox input "true"
click at [624, 584] on button "button" at bounding box center [625, 603] width 38 height 38
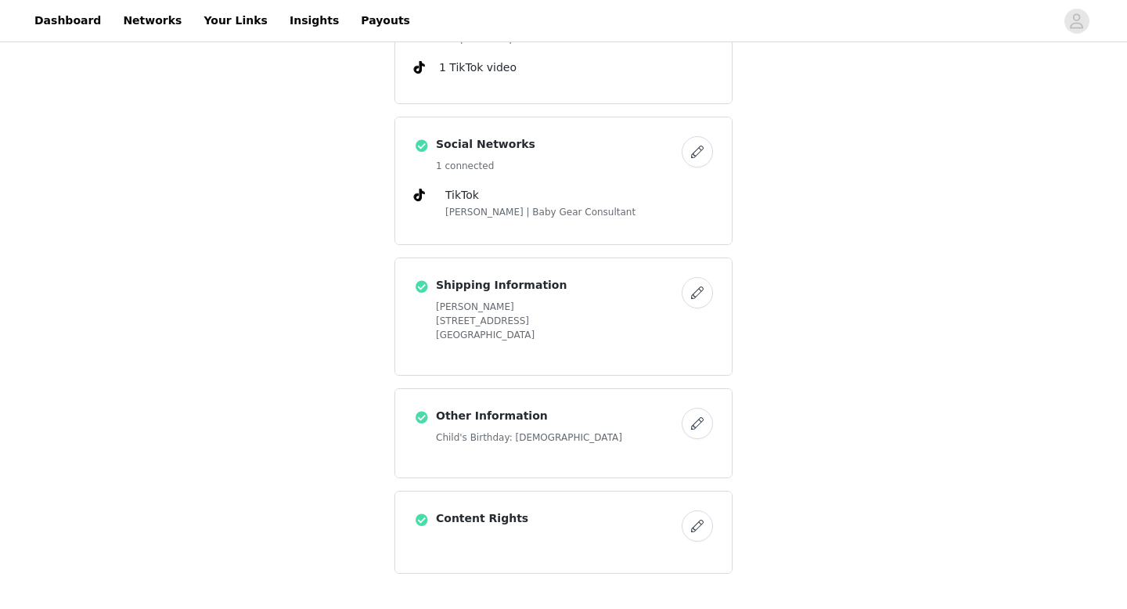
scroll to position [614, 0]
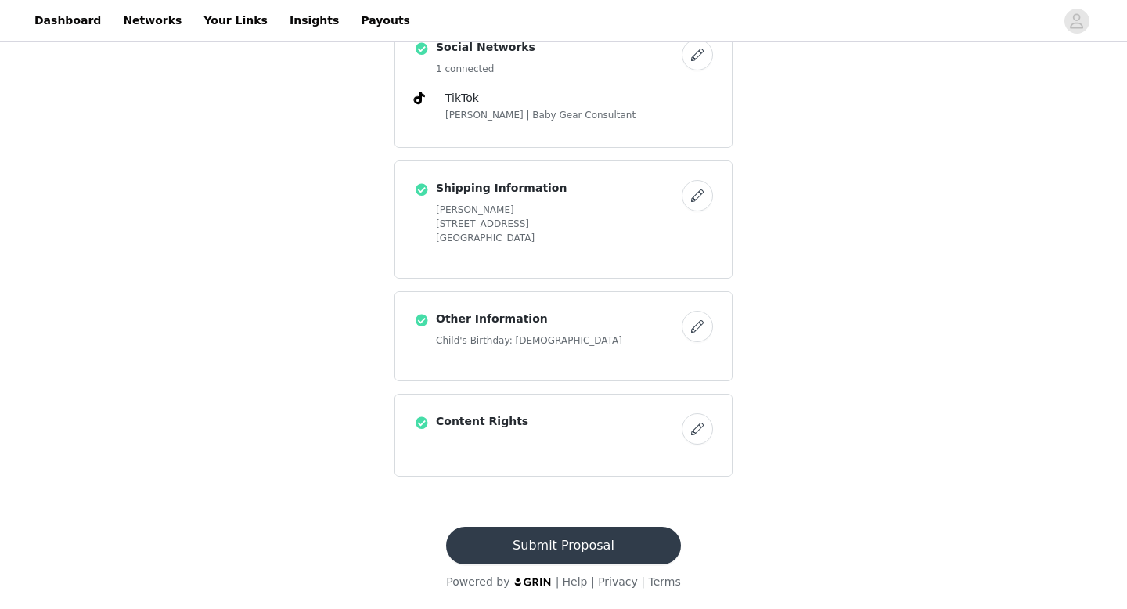
click at [598, 544] on button "Submit Proposal" at bounding box center [563, 546] width 234 height 38
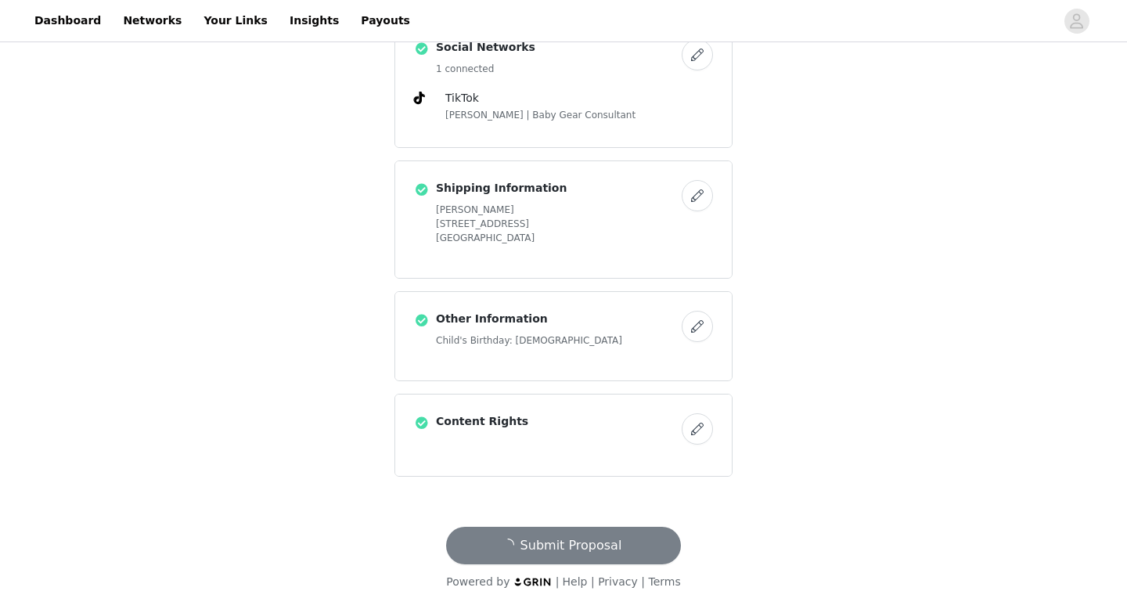
scroll to position [0, 0]
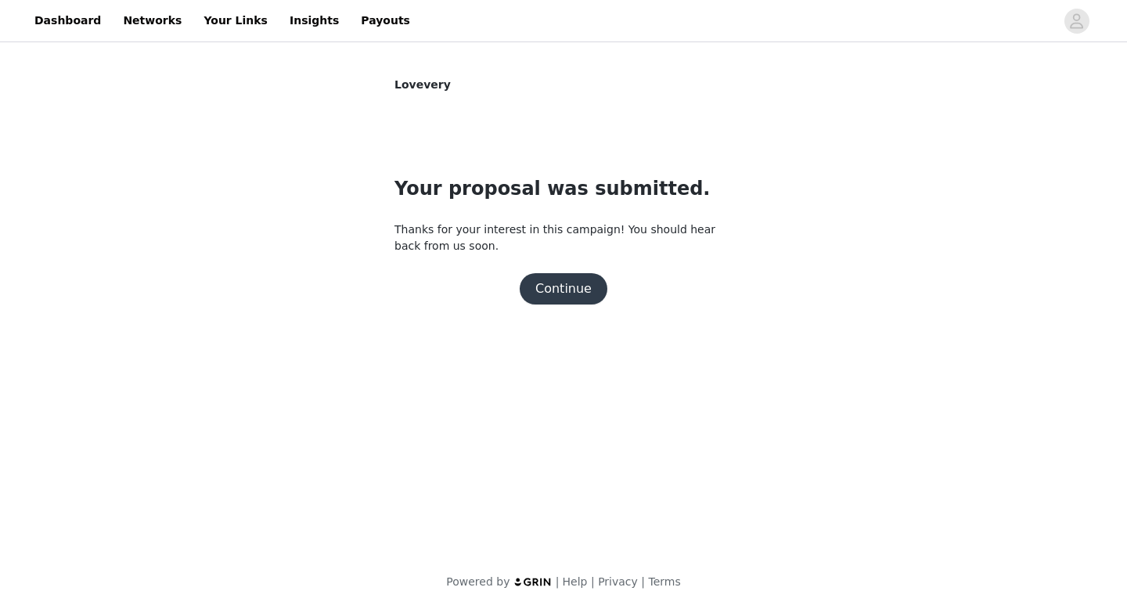
click at [574, 292] on button "Continue" at bounding box center [564, 288] width 88 height 31
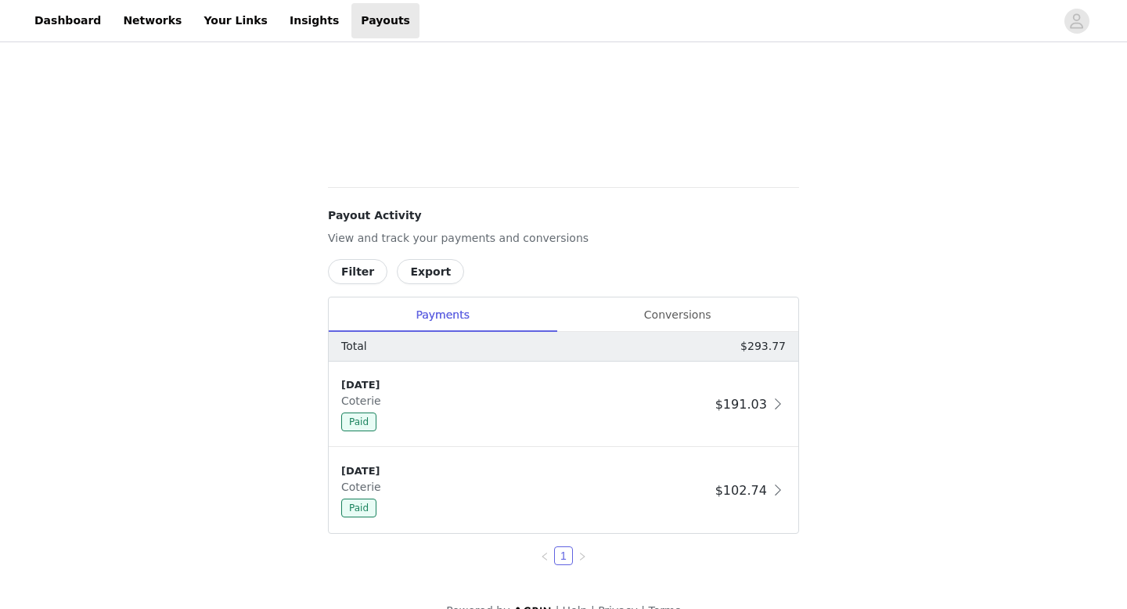
scroll to position [109, 0]
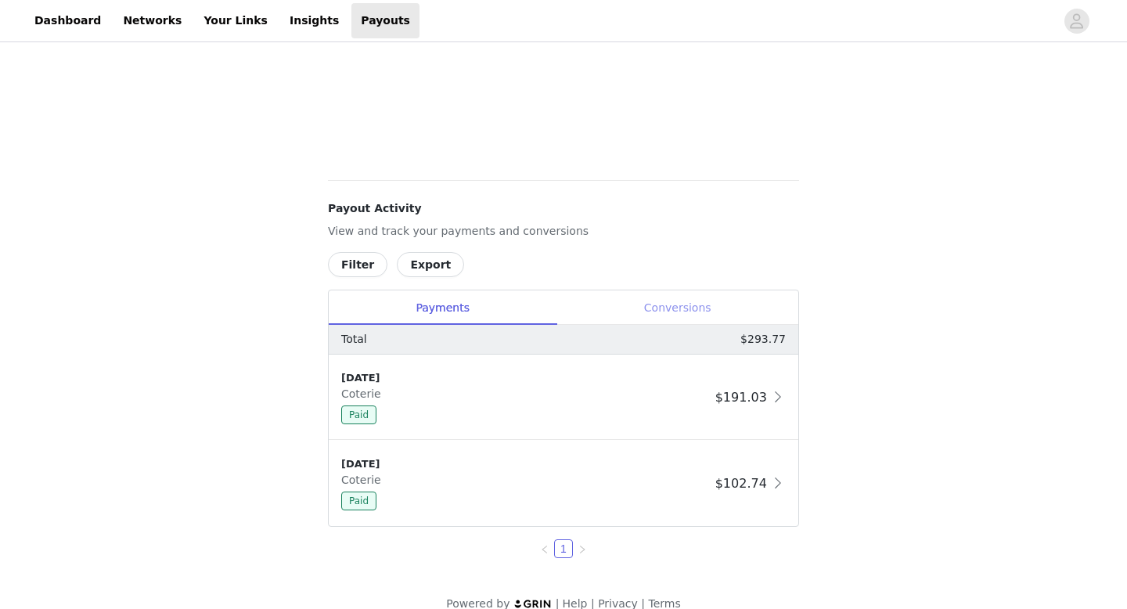
click at [662, 305] on div "Conversions" at bounding box center [678, 307] width 242 height 35
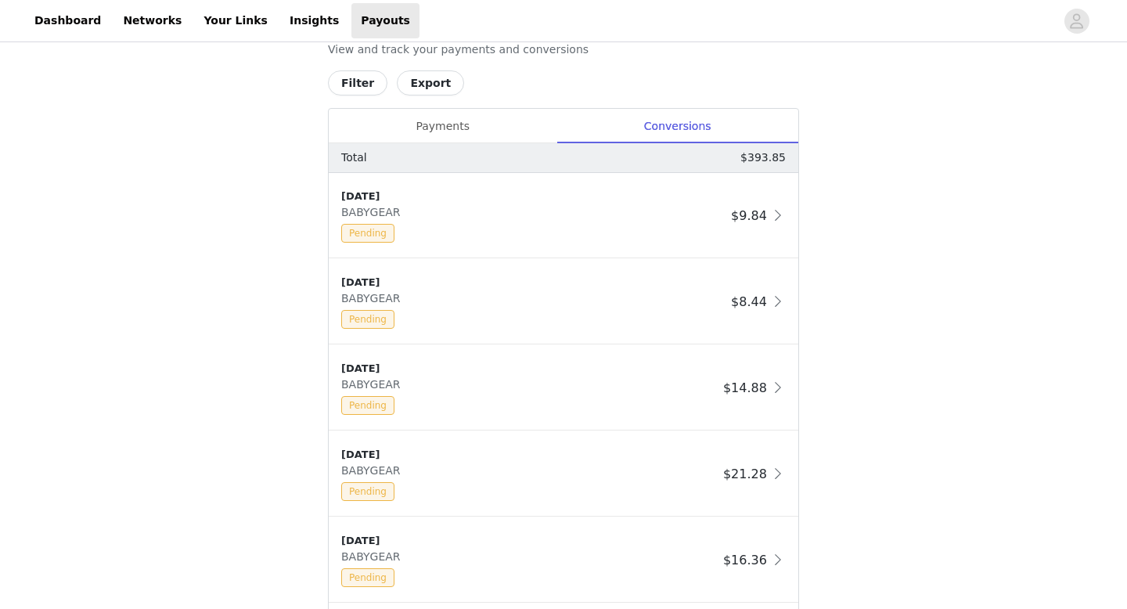
scroll to position [717, 0]
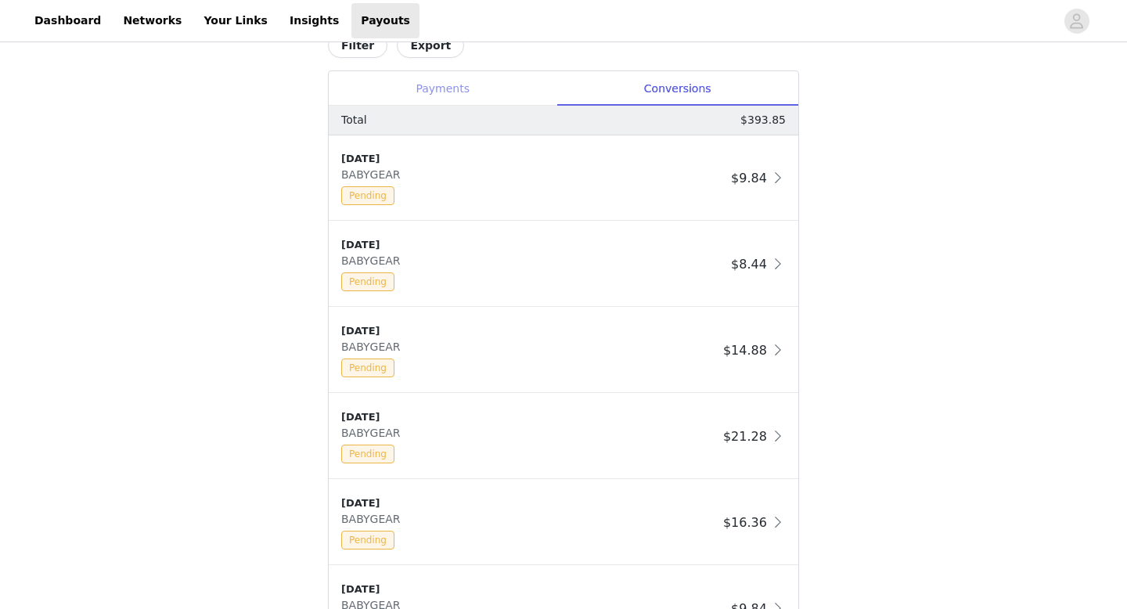
click at [495, 86] on div "Payments" at bounding box center [443, 88] width 228 height 35
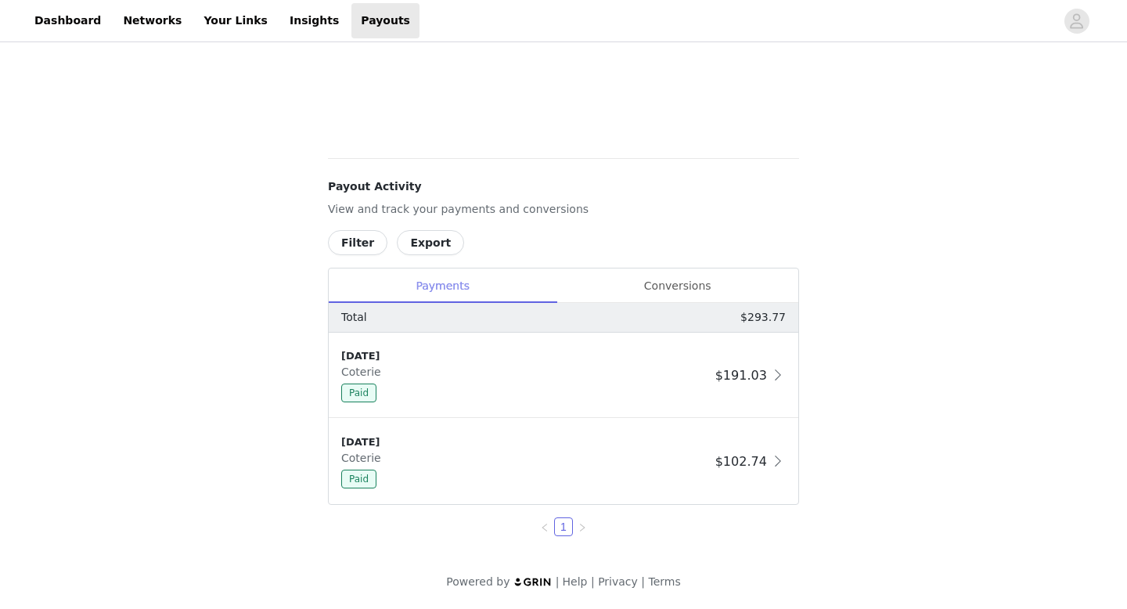
scroll to position [520, 0]
click at [662, 288] on div "Conversions" at bounding box center [678, 286] width 242 height 35
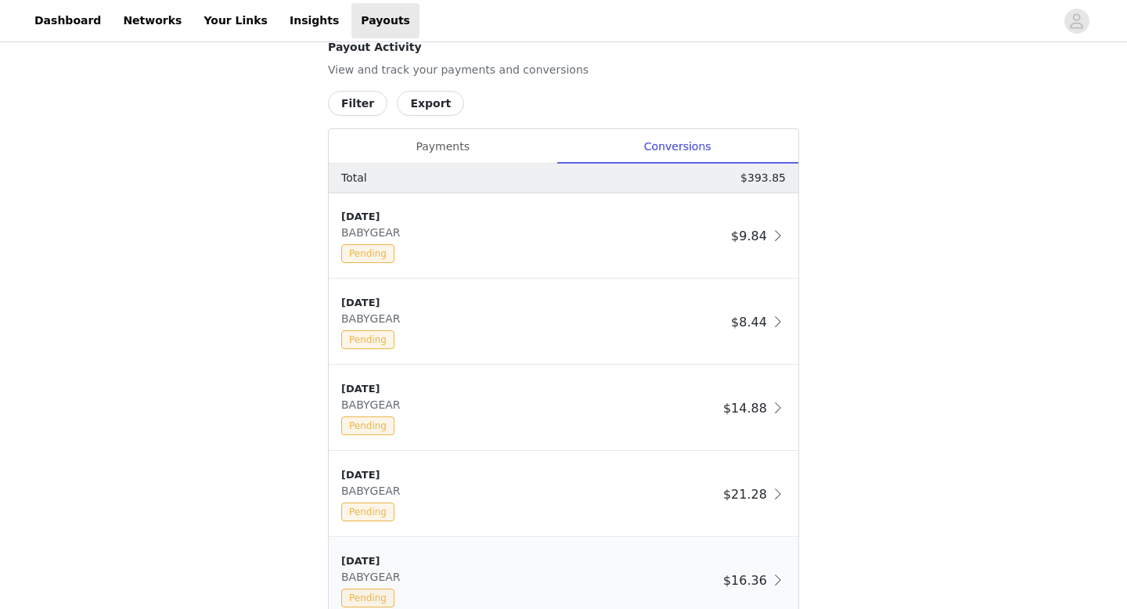
scroll to position [0, 0]
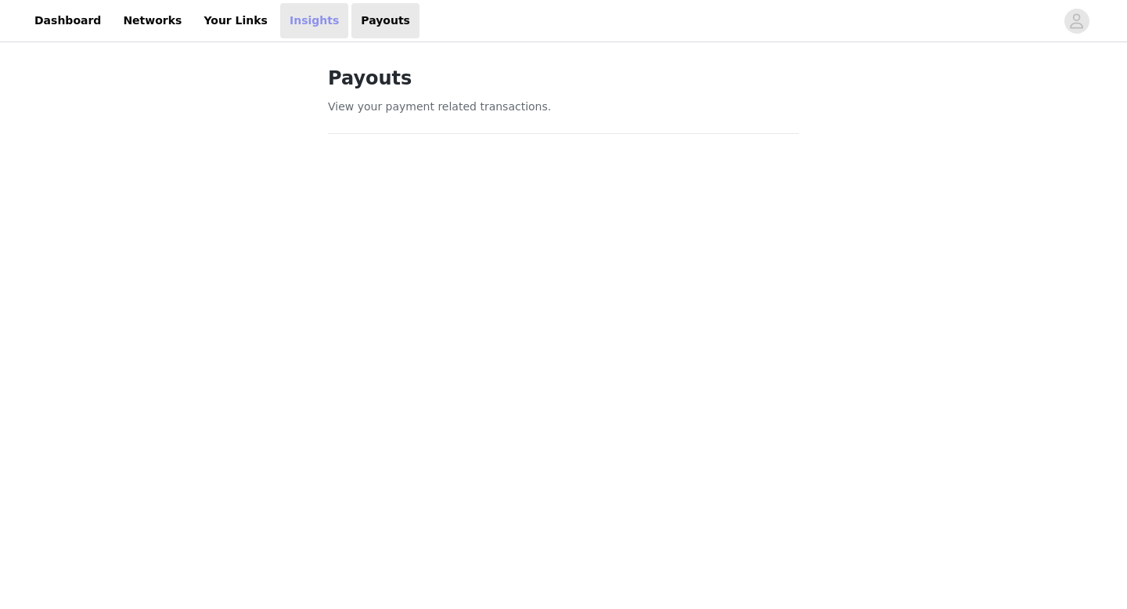
click at [280, 25] on link "Insights" at bounding box center [314, 20] width 68 height 35
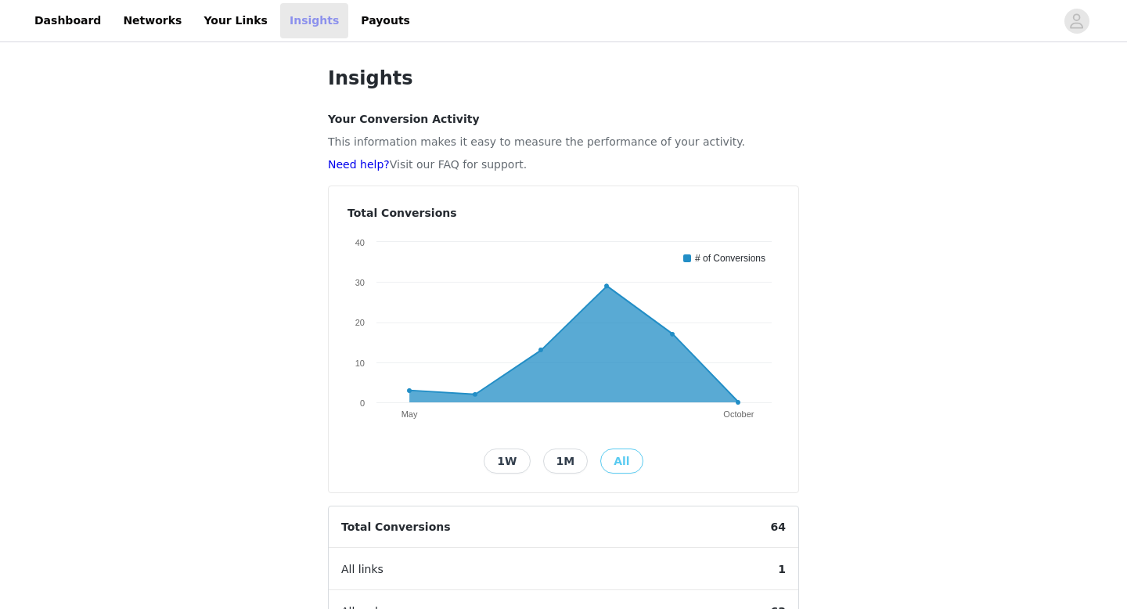
scroll to position [1, 0]
click at [49, 28] on link "Dashboard" at bounding box center [67, 20] width 85 height 35
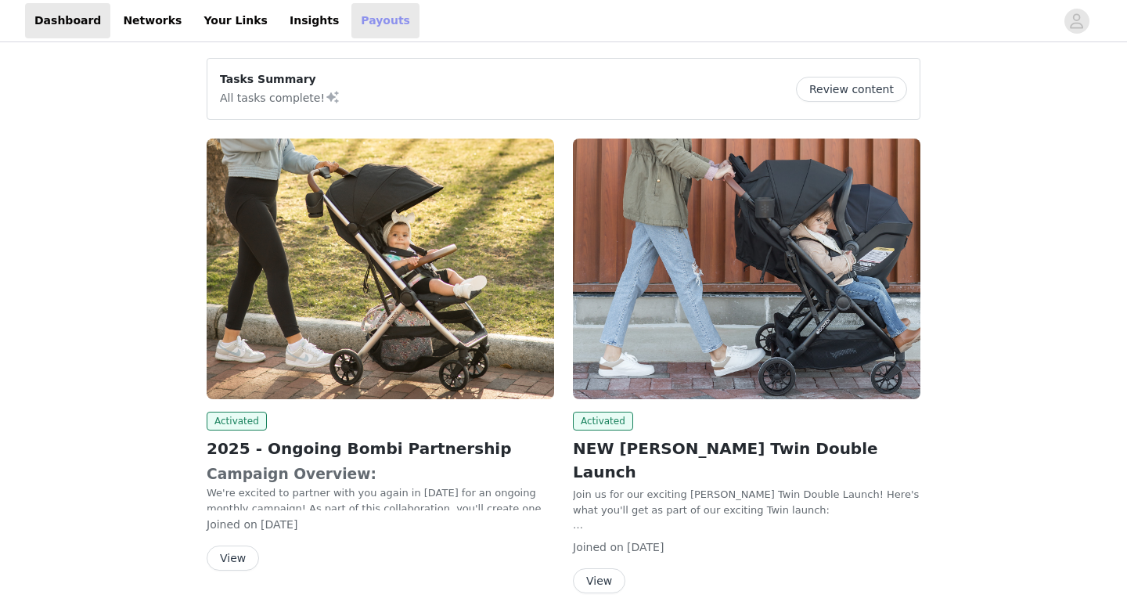
click at [352, 25] on link "Payouts" at bounding box center [386, 20] width 68 height 35
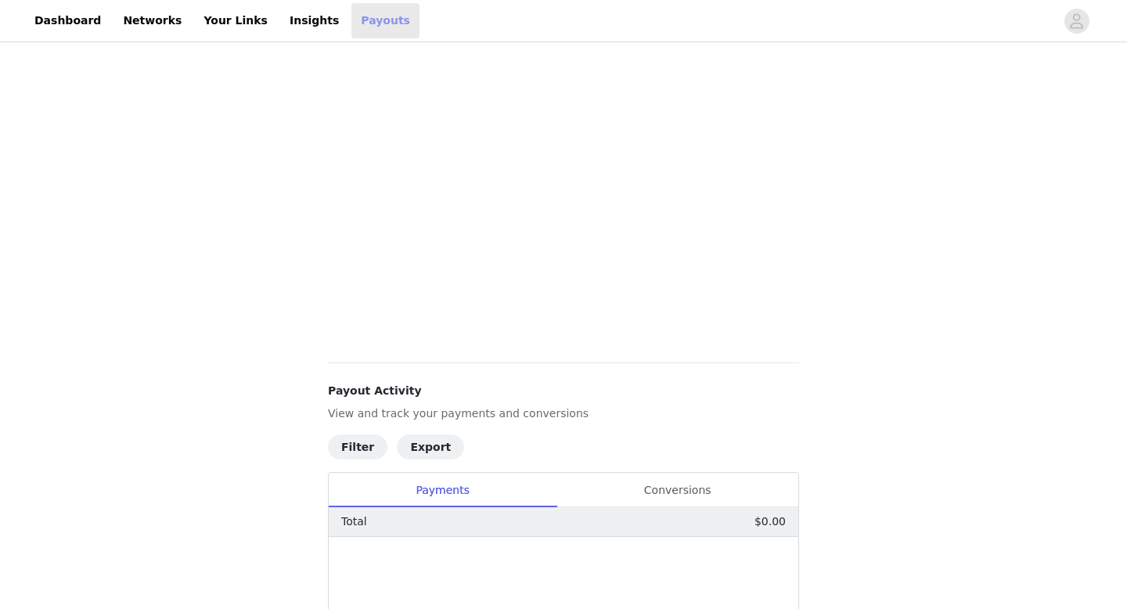
scroll to position [405, 0]
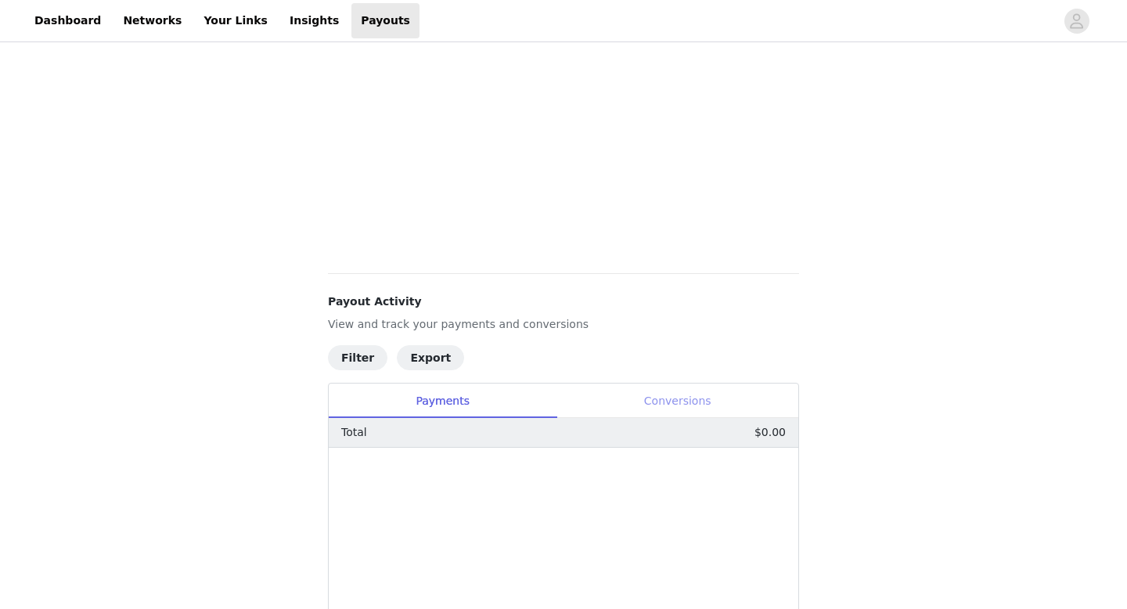
click at [659, 404] on div "Conversions" at bounding box center [678, 401] width 242 height 35
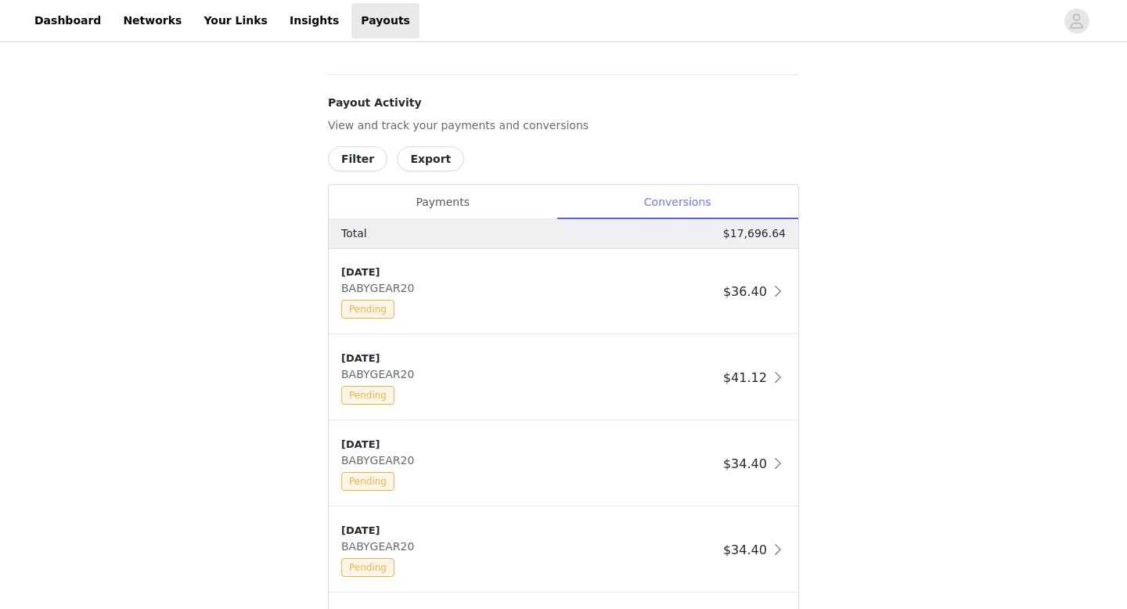
scroll to position [603, 0]
click at [820, 290] on div "Payouts View your payment related transactions. Payout Activity View and track …" at bounding box center [563, 329] width 1127 height 1773
click at [437, 207] on div "Payments" at bounding box center [443, 203] width 228 height 35
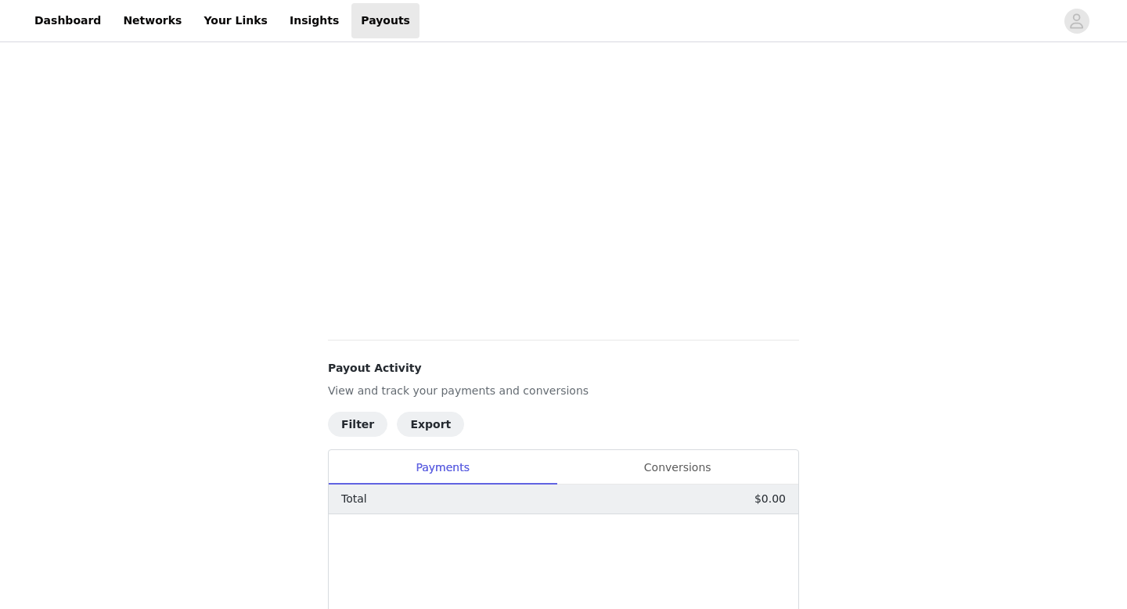
scroll to position [0, 0]
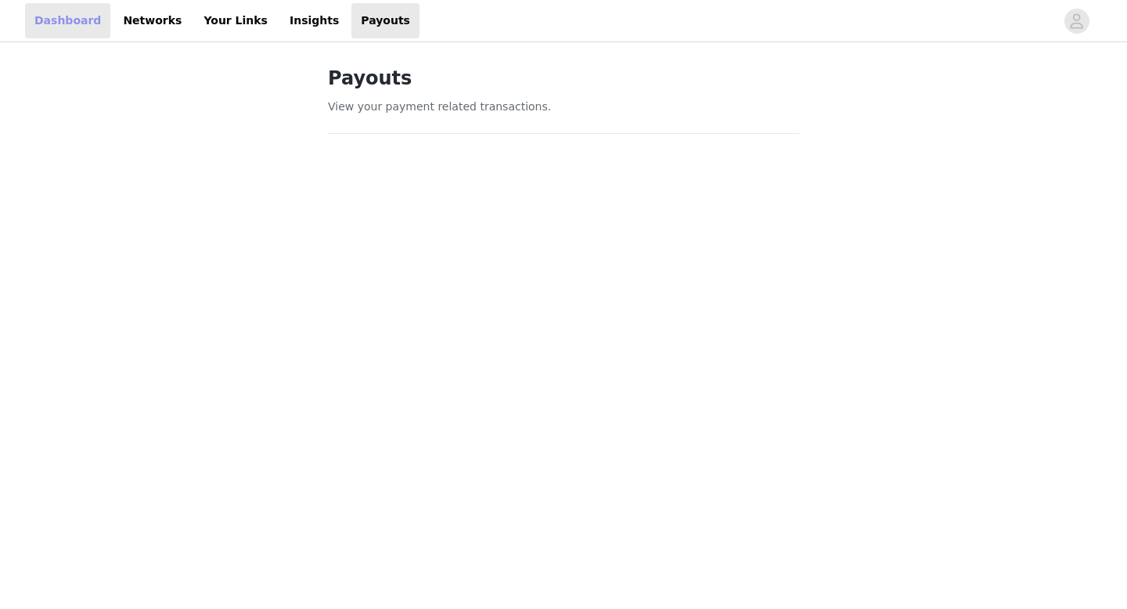
click at [52, 20] on link "Dashboard" at bounding box center [67, 20] width 85 height 35
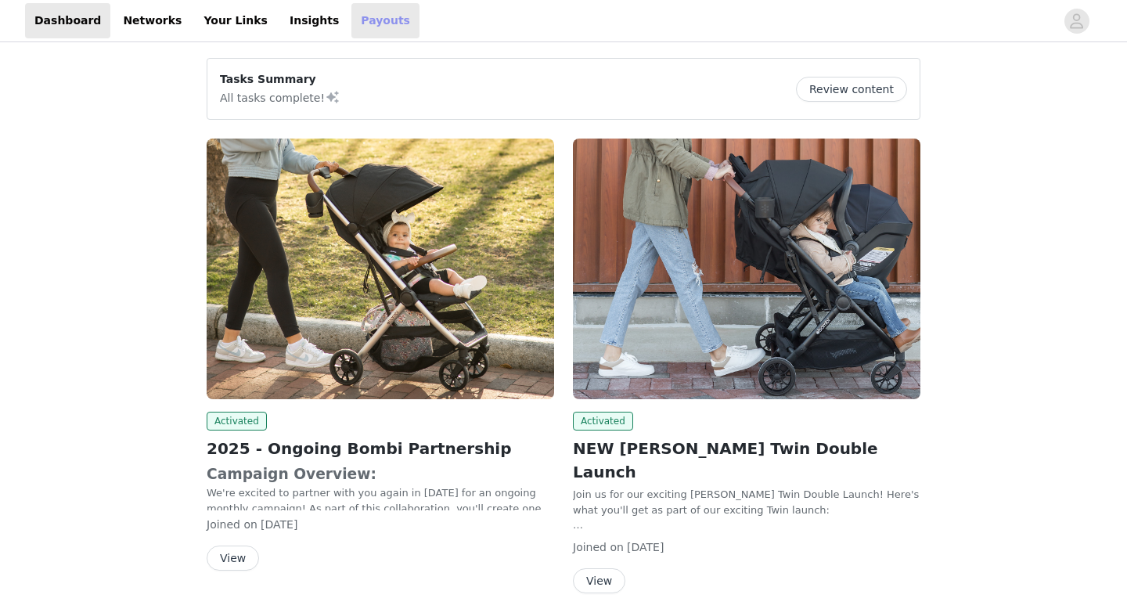
click at [352, 31] on link "Payouts" at bounding box center [386, 20] width 68 height 35
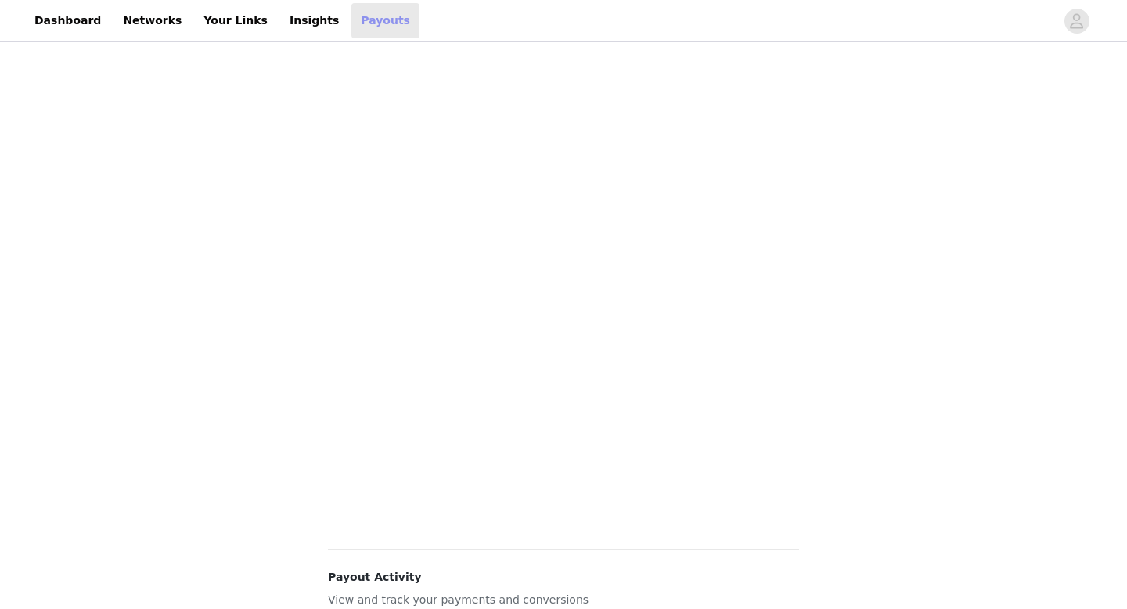
scroll to position [541, 0]
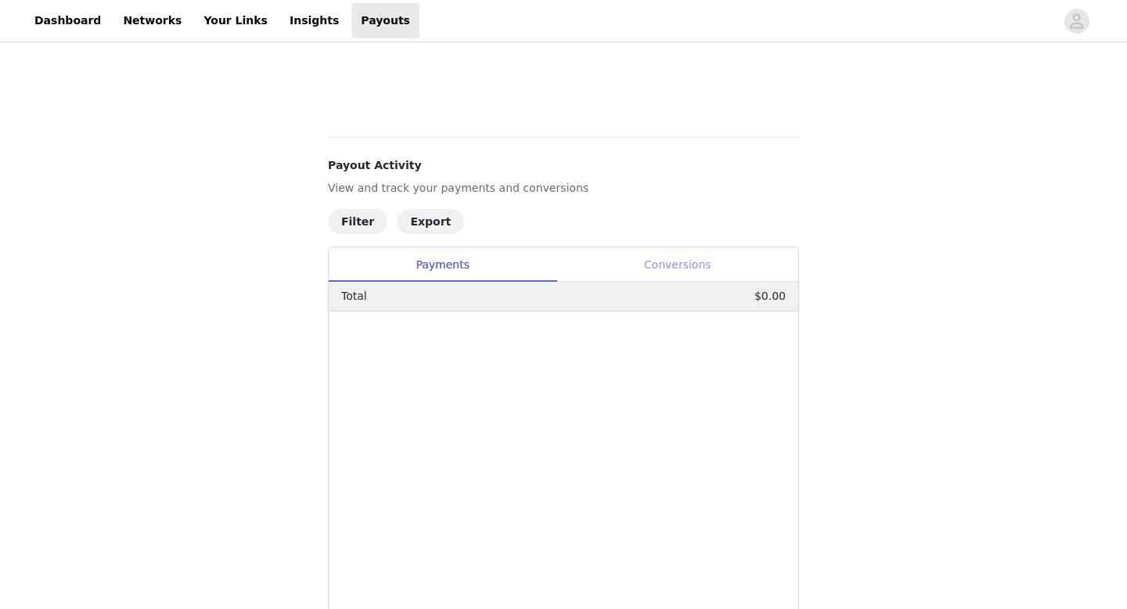
click at [655, 267] on div "Conversions" at bounding box center [678, 264] width 242 height 35
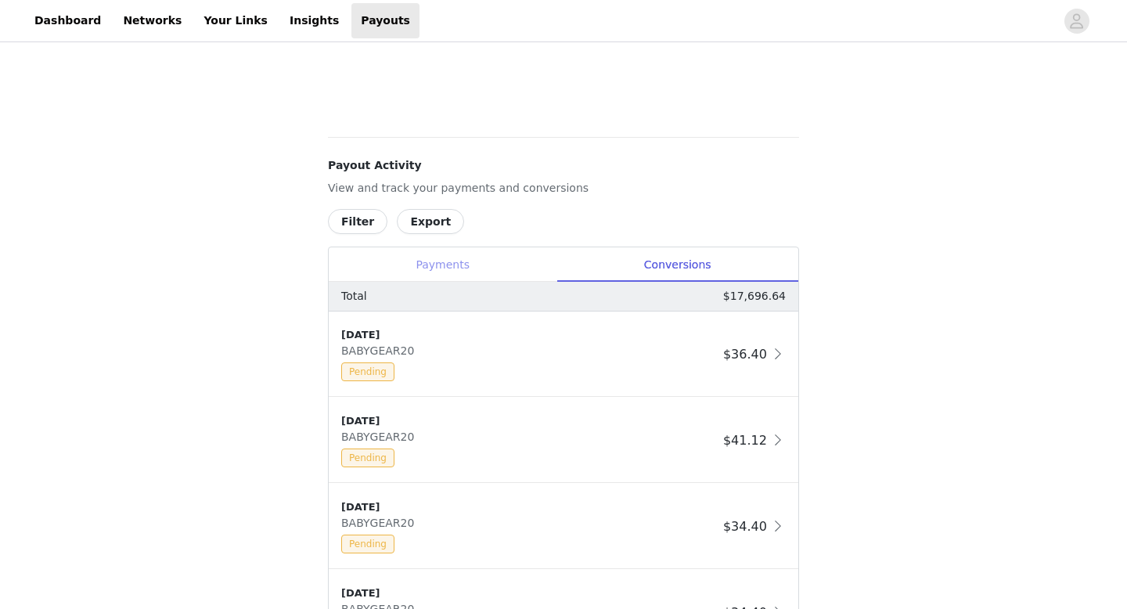
click at [507, 262] on div "Payments" at bounding box center [443, 264] width 228 height 35
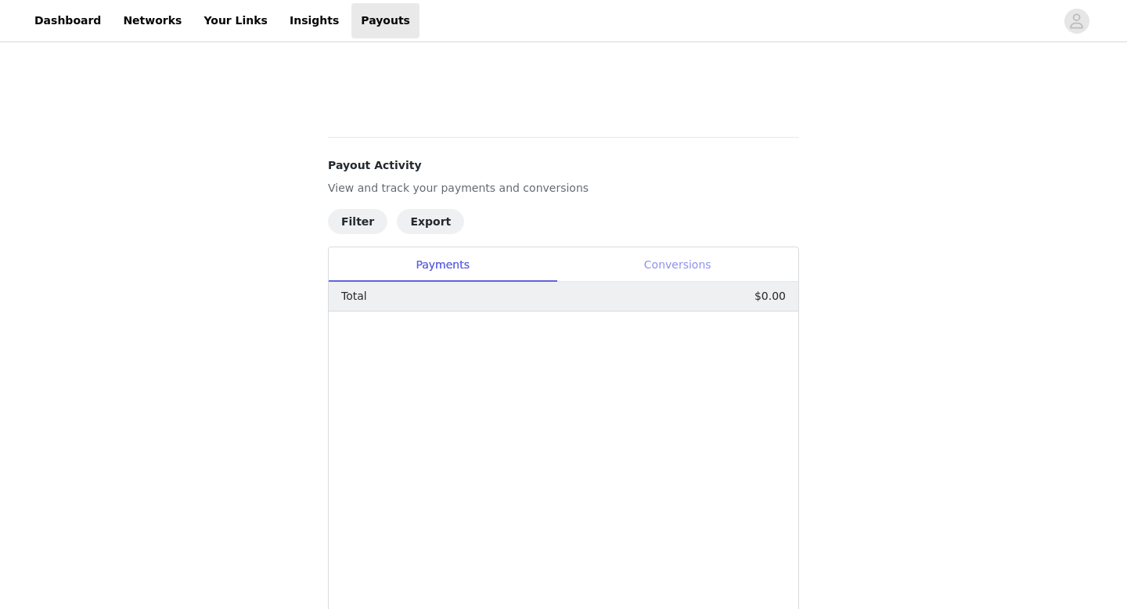
click at [682, 264] on div "Conversions" at bounding box center [678, 264] width 242 height 35
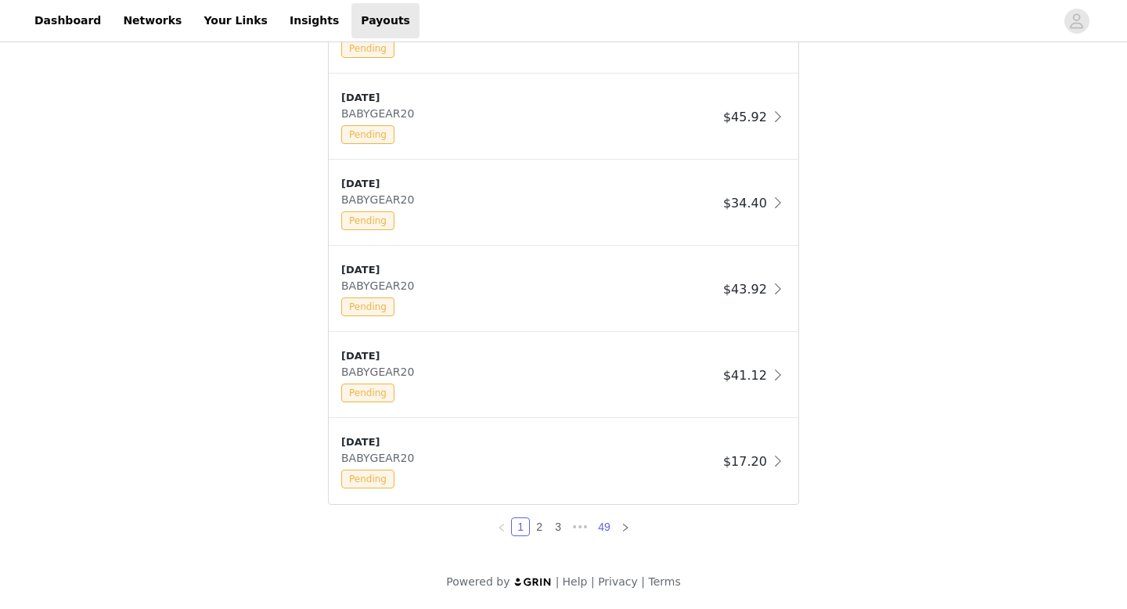
click at [608, 530] on link "49" at bounding box center [604, 526] width 22 height 17
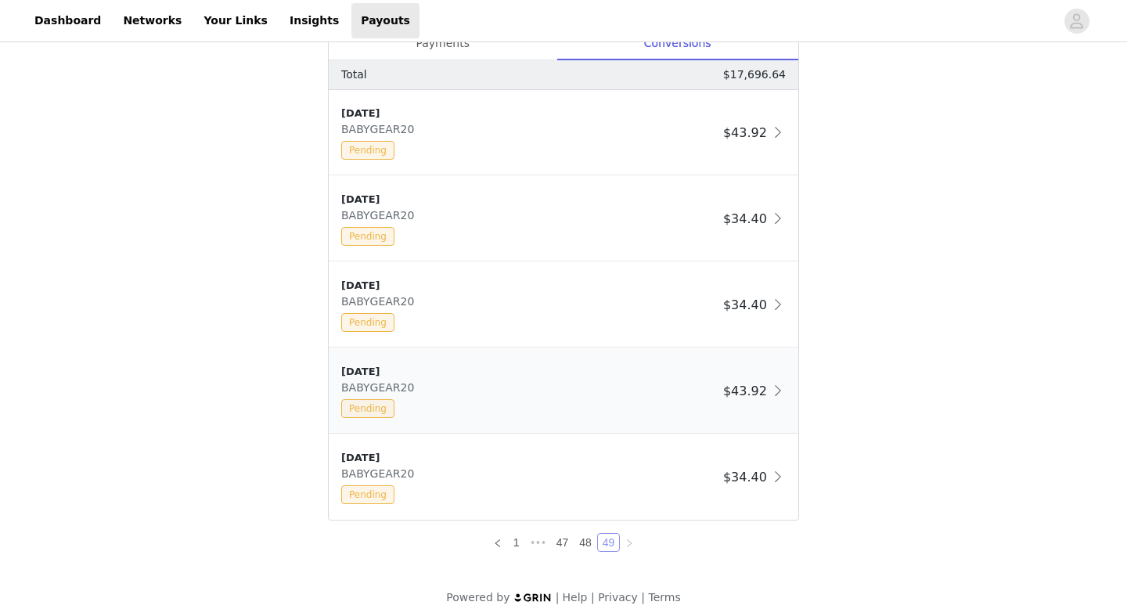
scroll to position [778, 0]
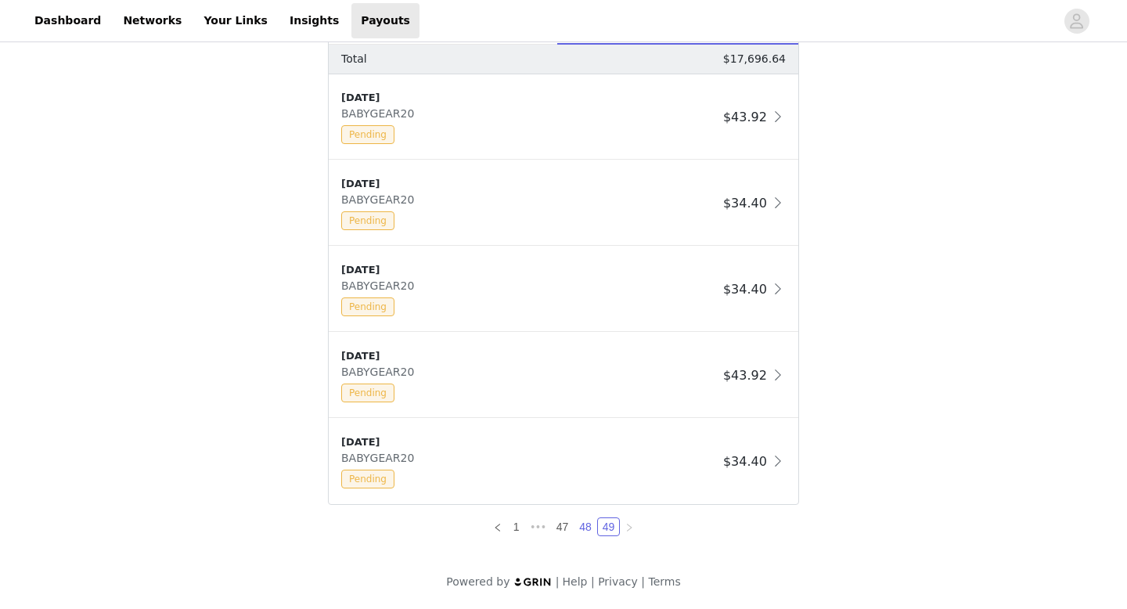
click at [586, 525] on link "48" at bounding box center [586, 526] width 22 height 17
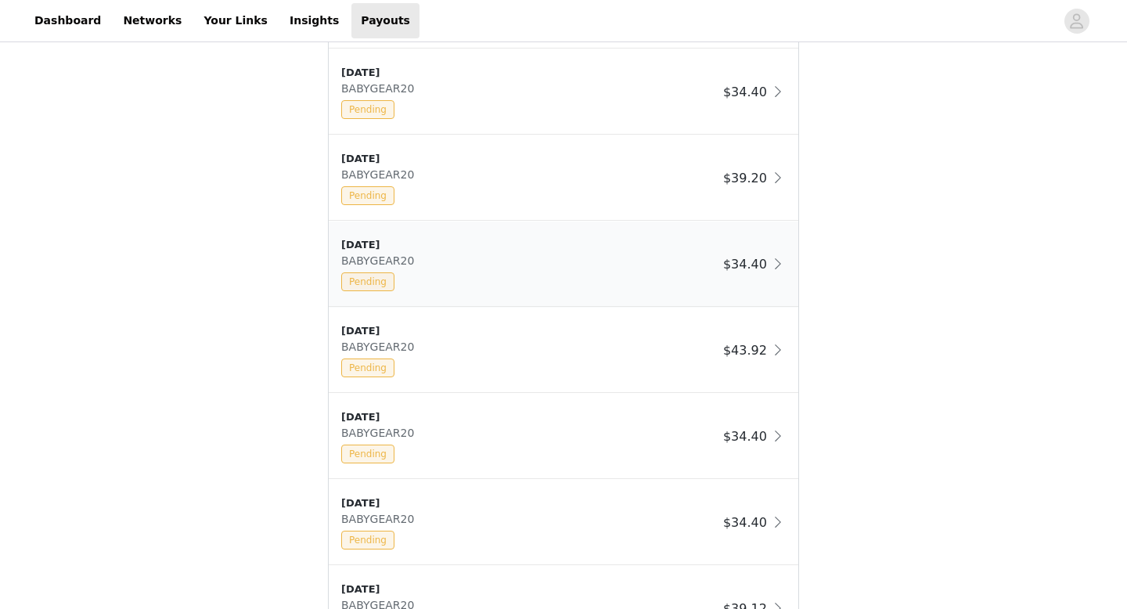
scroll to position [1209, 0]
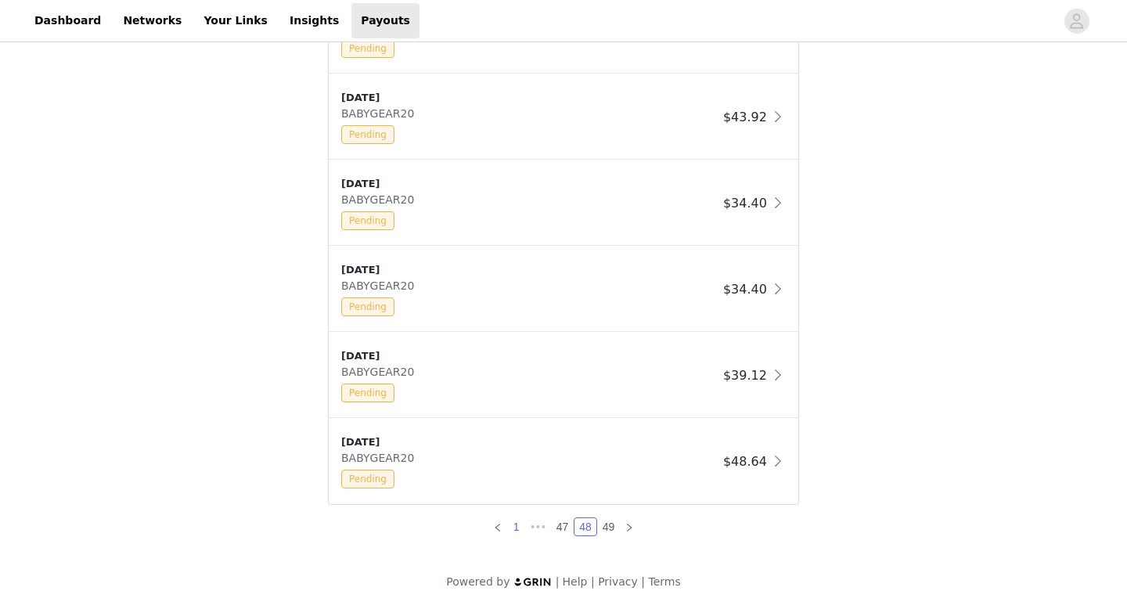
click at [516, 525] on link "1" at bounding box center [516, 526] width 17 height 17
click at [609, 526] on link "49" at bounding box center [604, 526] width 22 height 17
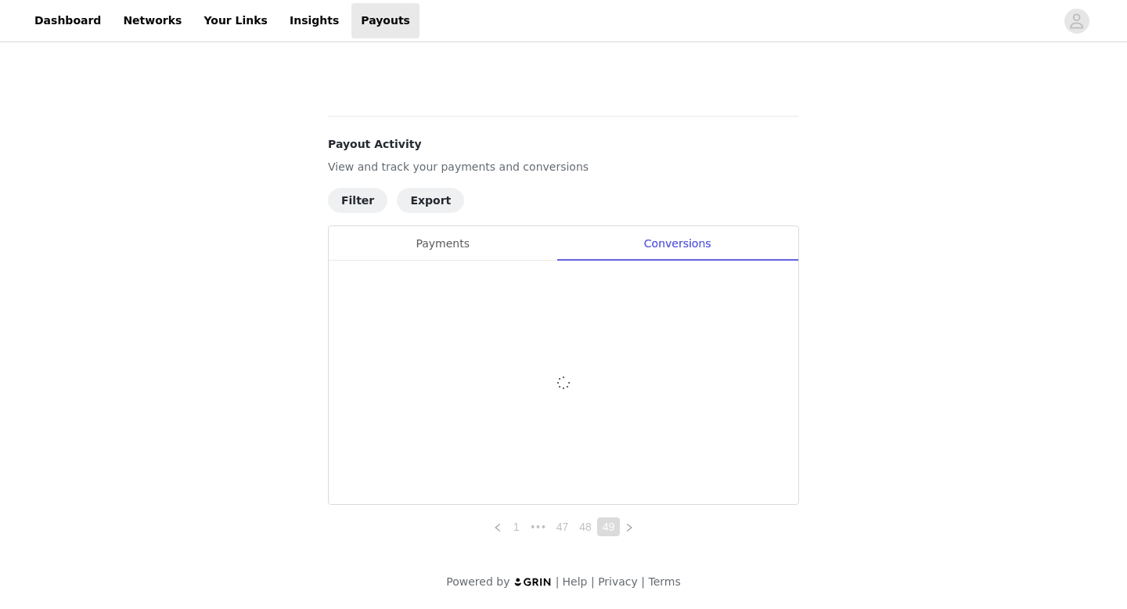
scroll to position [778, 0]
